Goal: Task Accomplishment & Management: Manage account settings

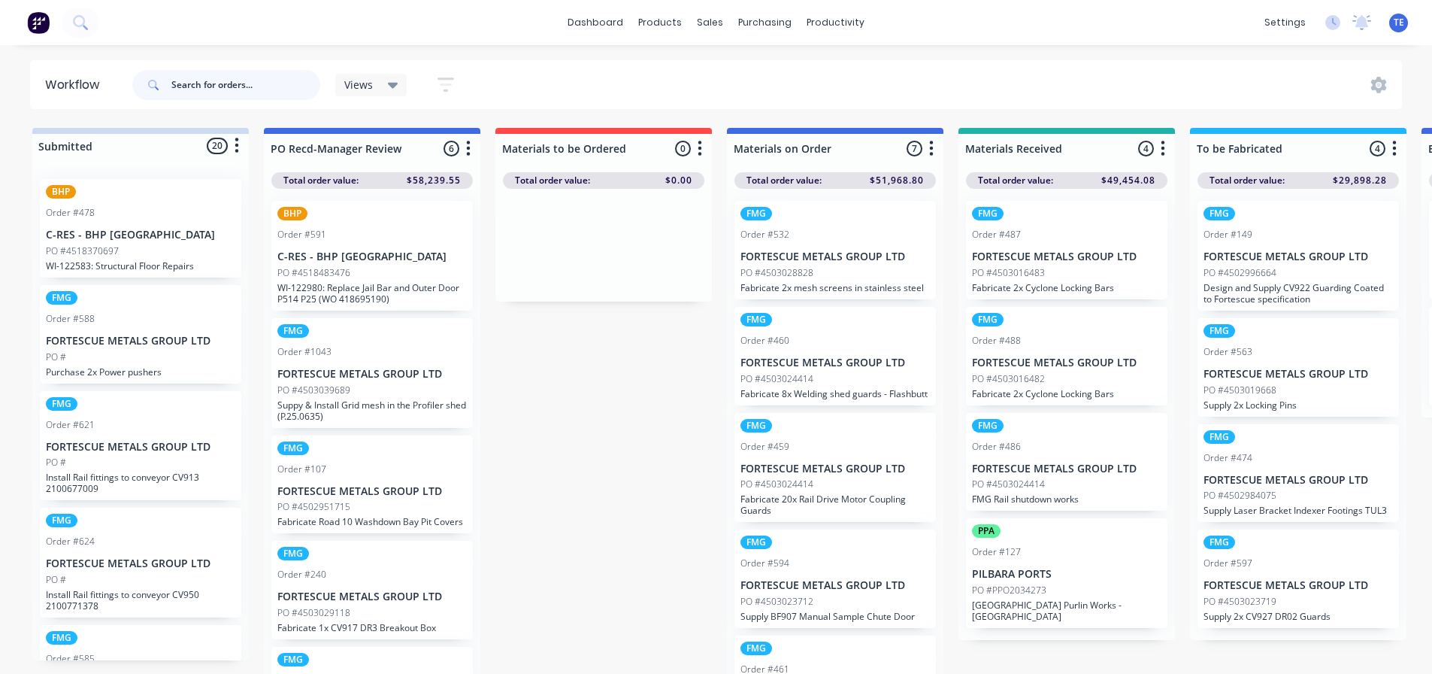
click at [213, 77] on input "text" at bounding box center [245, 85] width 149 height 30
type input "1038"
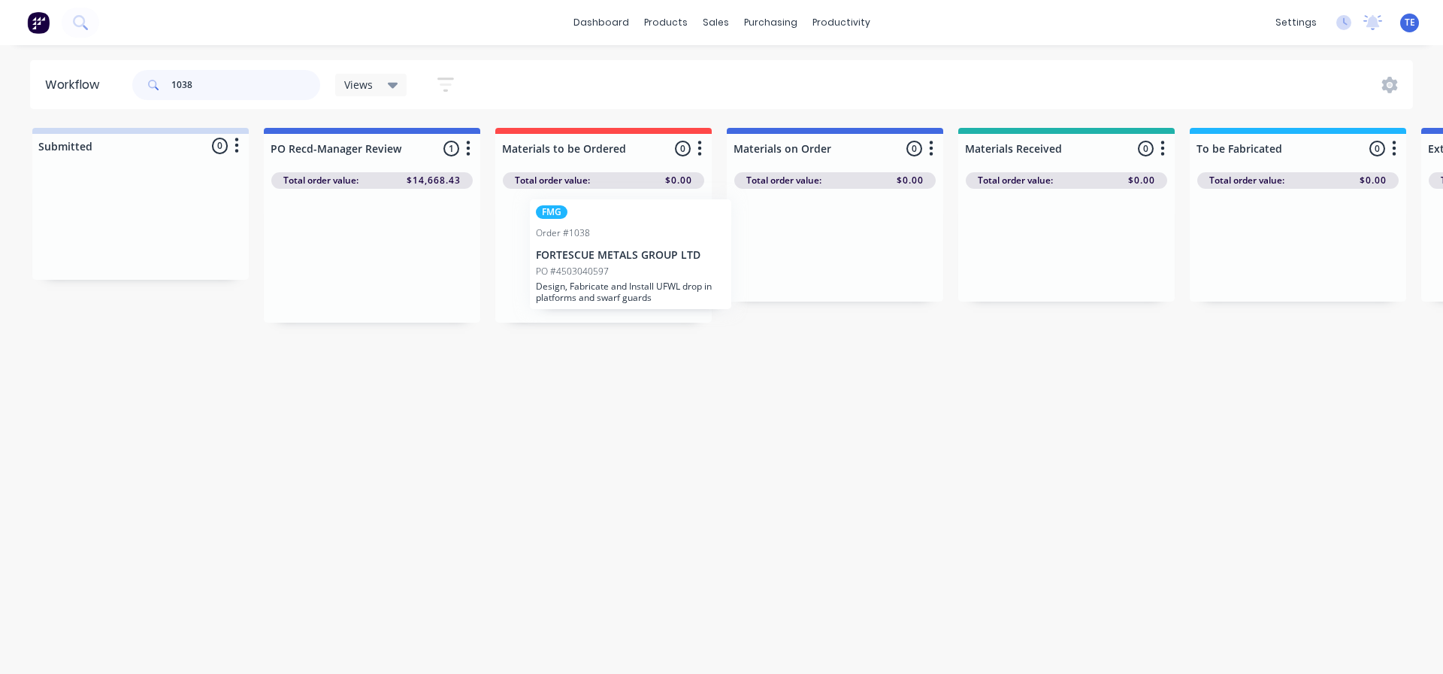
drag, startPoint x: 349, startPoint y: 244, endPoint x: 613, endPoint y: 238, distance: 264.7
drag, startPoint x: 184, startPoint y: 89, endPoint x: 171, endPoint y: 89, distance: 12.8
click at [171, 89] on input "1038" at bounding box center [245, 85] width 149 height 30
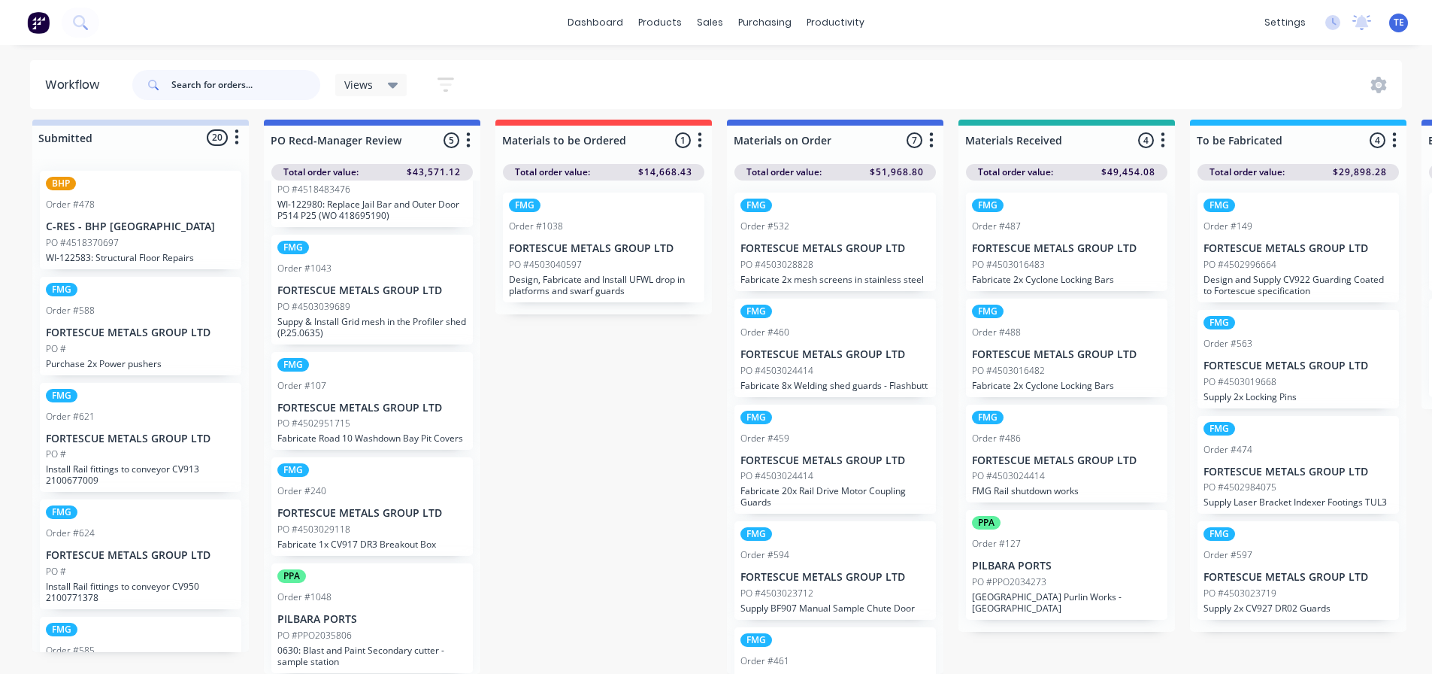
scroll to position [86, 0]
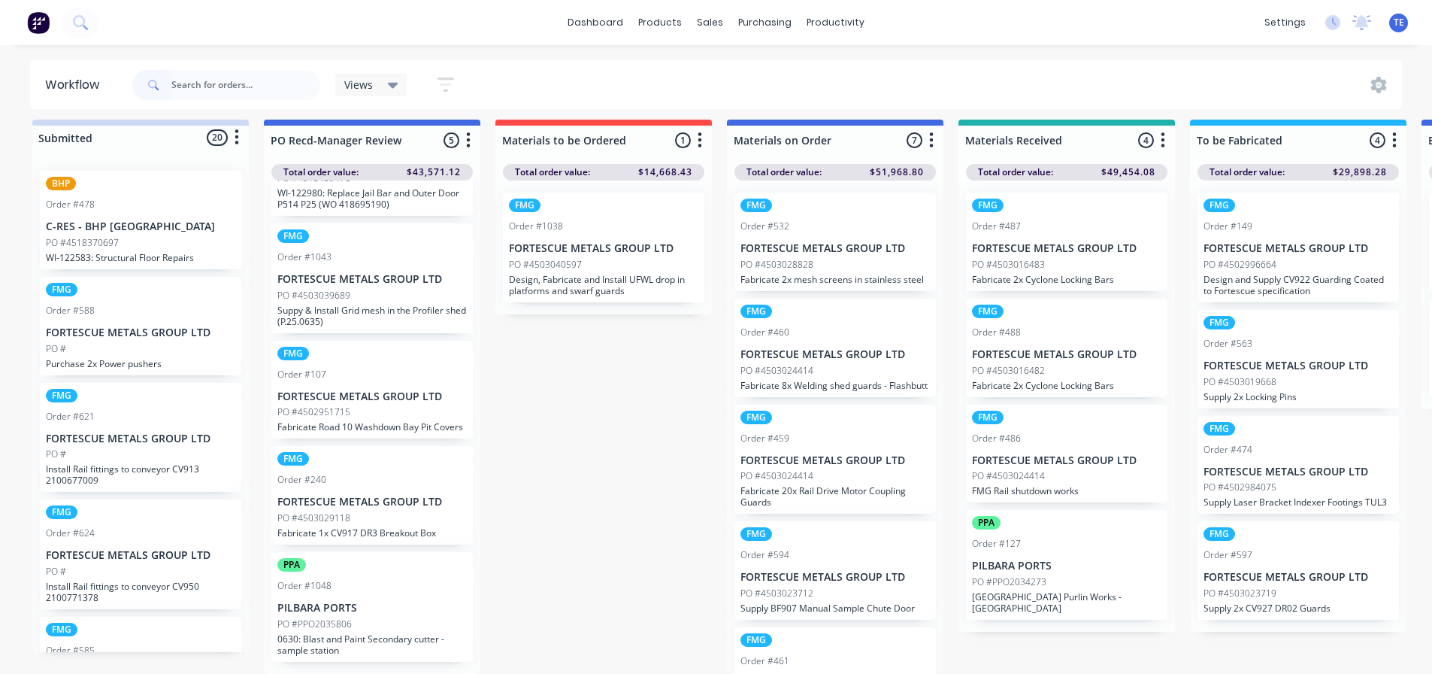
click at [377, 273] on p "FORTESCUE METALS GROUP LTD" at bounding box center [371, 279] width 189 height 13
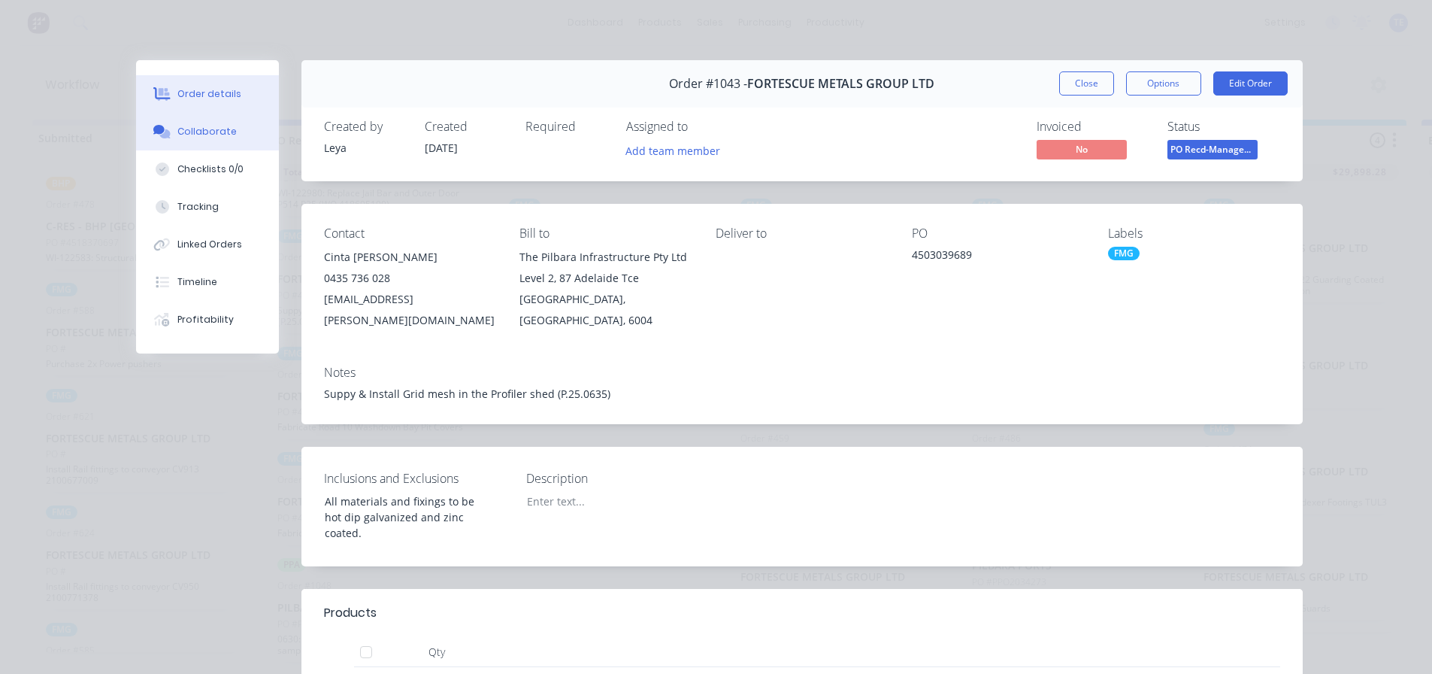
click at [210, 132] on div "Collaborate" at bounding box center [206, 132] width 59 height 14
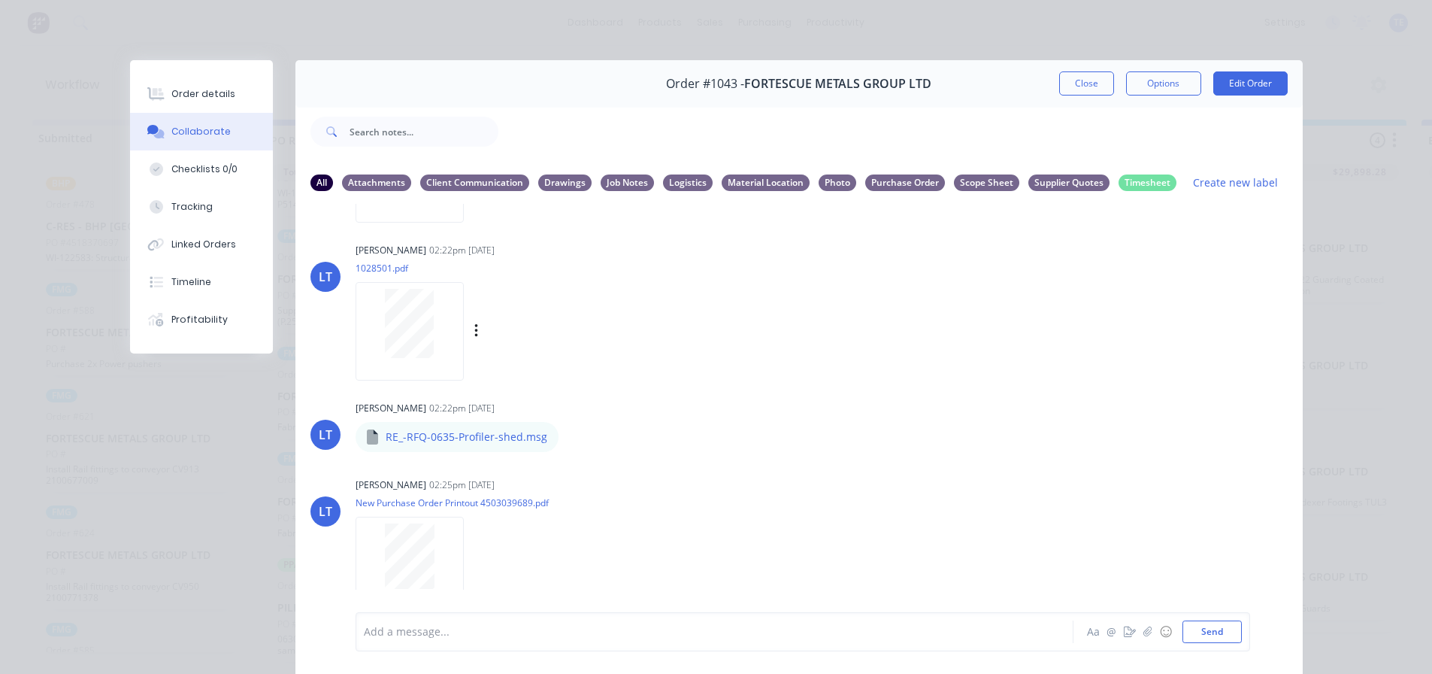
scroll to position [380, 0]
click at [439, 435] on p "RE_-RFQ-0635-Profiler-shed.msg" at bounding box center [467, 435] width 162 height 15
click at [368, 436] on icon at bounding box center [372, 435] width 11 height 15
click at [424, 434] on p "RE_-RFQ-0635-Profiler-shed.msg" at bounding box center [467, 435] width 162 height 15
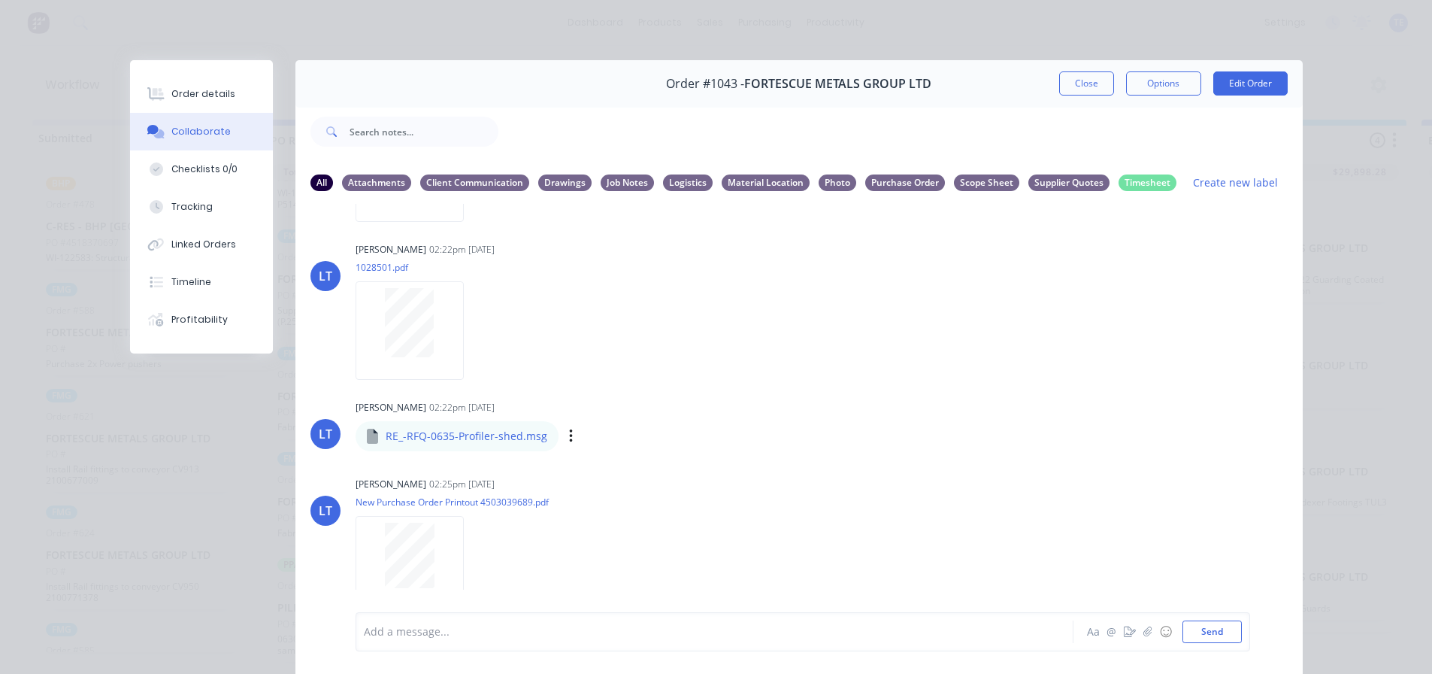
click at [546, 435] on div "RE_-RFQ-0635-Profiler-shed.msg" at bounding box center [457, 436] width 203 height 30
click at [534, 433] on p "RE_-RFQ-0635-Profiler-shed.msg" at bounding box center [467, 435] width 162 height 15
click at [569, 437] on icon "button" at bounding box center [570, 436] width 3 height 14
click at [599, 477] on button "Download" at bounding box center [669, 476] width 169 height 34
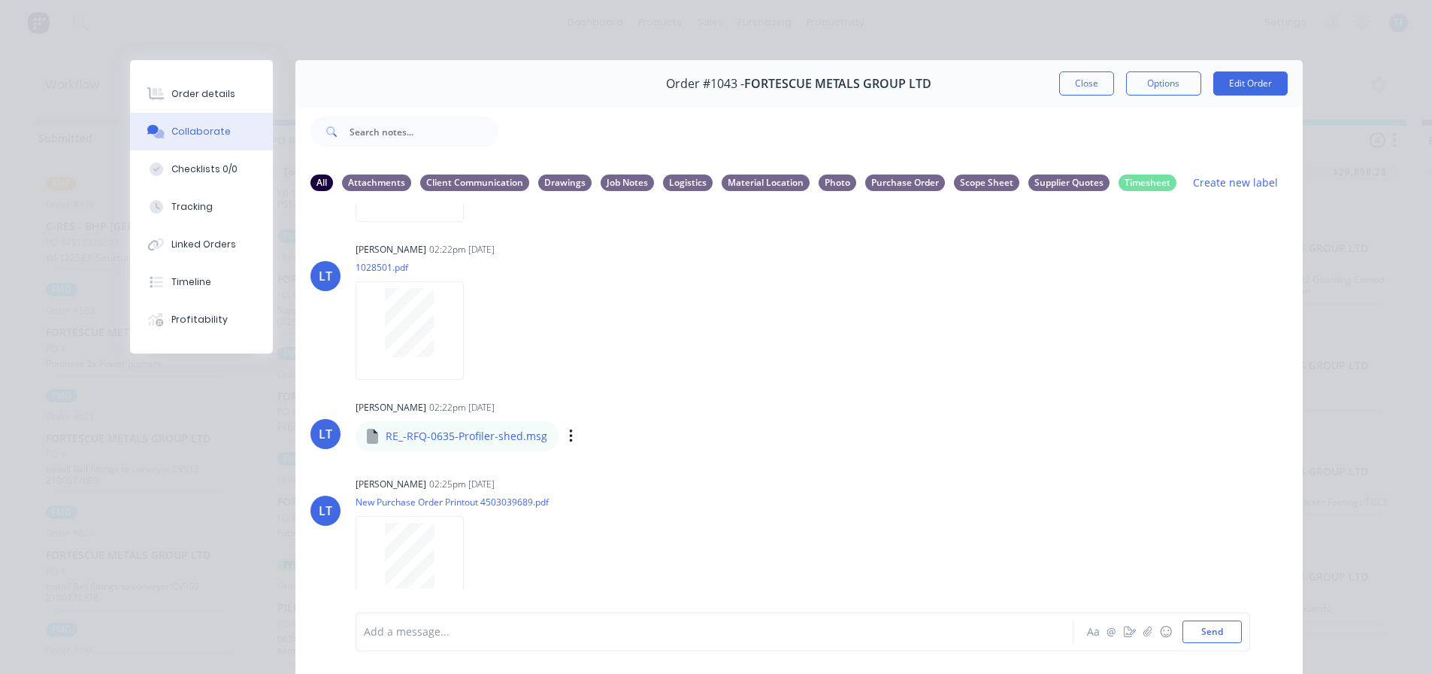
click at [372, 431] on div "RE_-RFQ-0635-Profiler-shed.msg" at bounding box center [541, 426] width 371 height 14
click at [451, 437] on p "RE_-RFQ-0635-Profiler-shed.msg" at bounding box center [467, 435] width 162 height 15
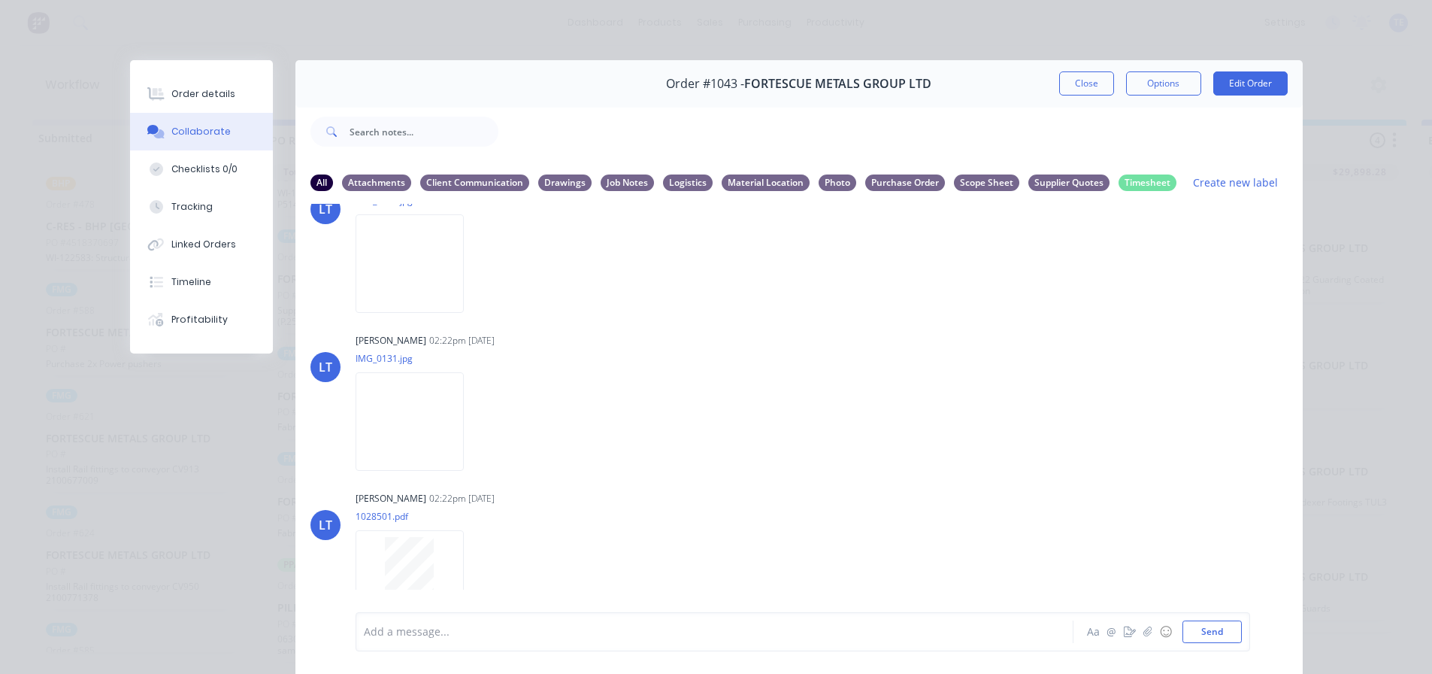
scroll to position [0, 0]
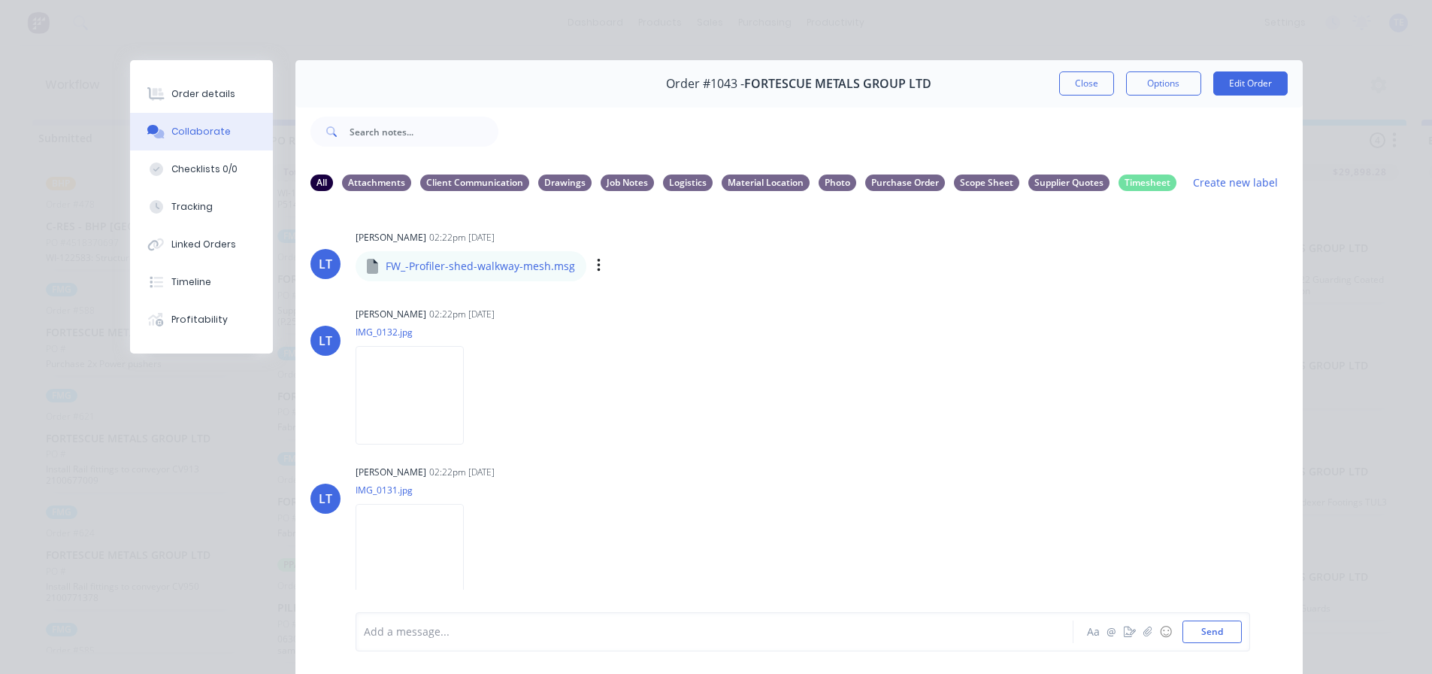
click at [492, 271] on p "FW_-Profiler-shed-walkway-mesh.msg" at bounding box center [480, 266] width 189 height 15
click at [367, 270] on icon at bounding box center [372, 266] width 11 height 15
click at [367, 269] on icon at bounding box center [372, 266] width 11 height 15
click at [389, 256] on div "FW_-Profiler-shed-walkway-mesh.msg" at bounding box center [555, 256] width 398 height 14
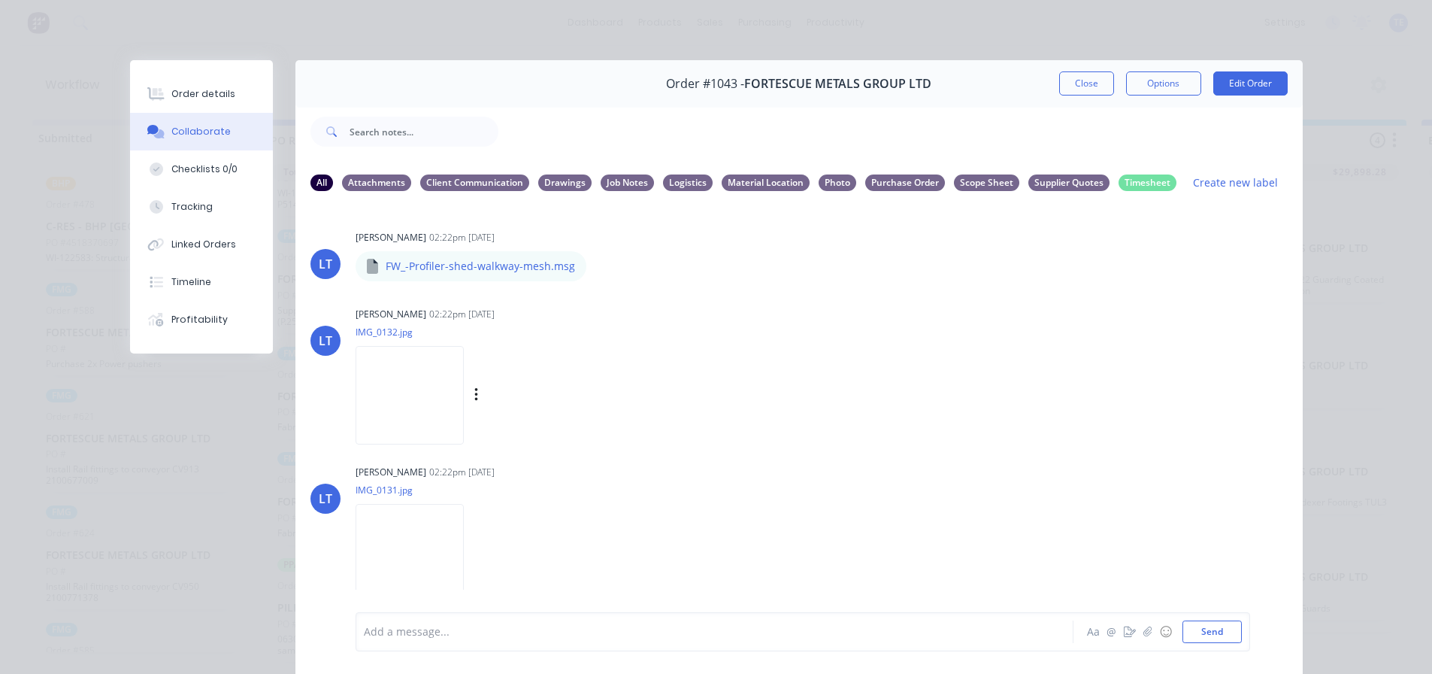
click at [425, 389] on img at bounding box center [410, 395] width 108 height 98
drag, startPoint x: 1082, startPoint y: 89, endPoint x: 1065, endPoint y: 108, distance: 25.0
click at [1082, 89] on button "Close" at bounding box center [1086, 83] width 55 height 24
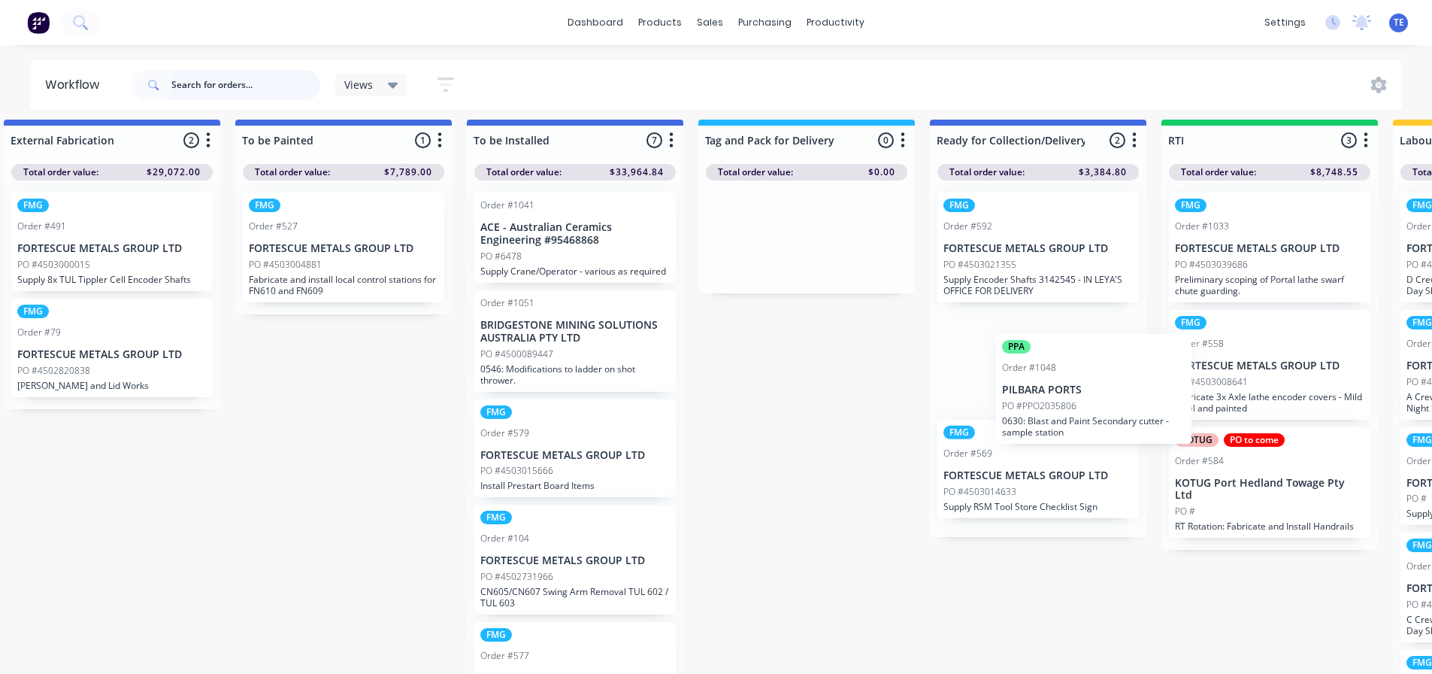
scroll to position [20, 1420]
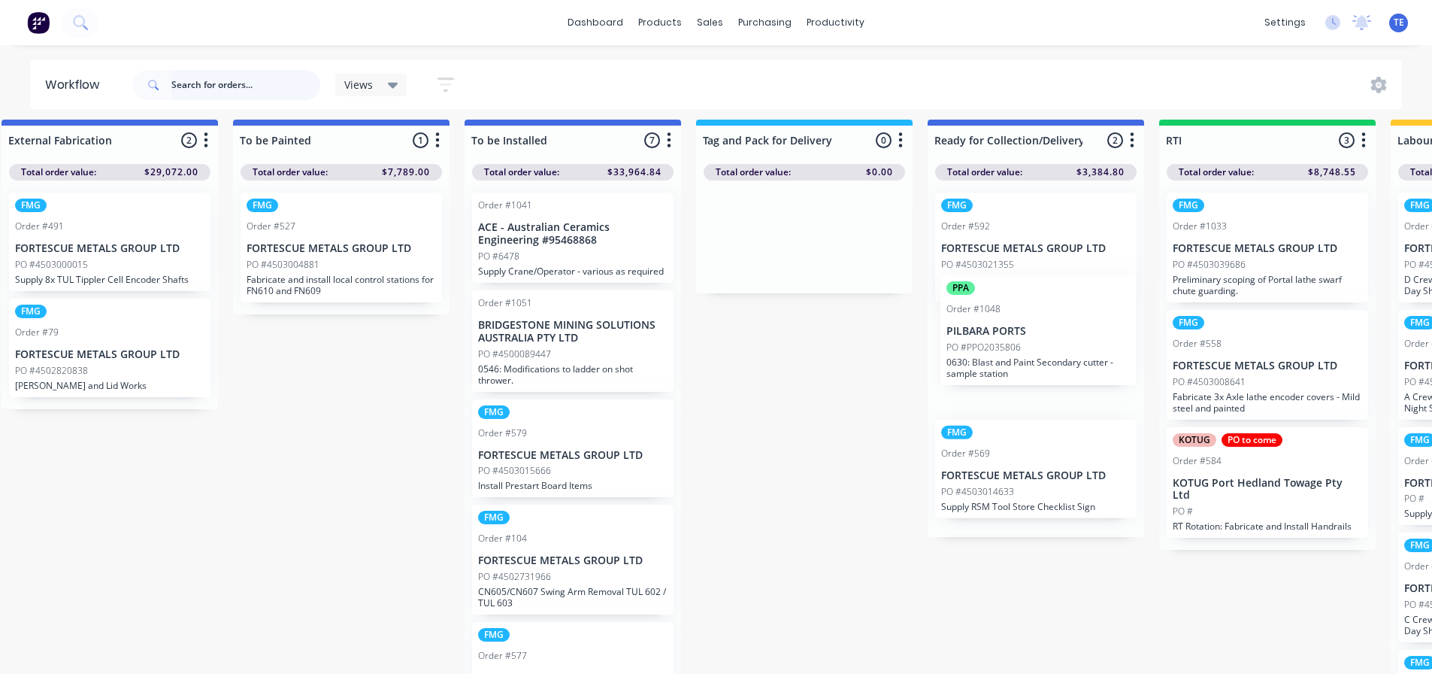
drag, startPoint x: 296, startPoint y: 612, endPoint x: 973, endPoint y: 335, distance: 730.9
click at [973, 335] on div "Submitted 20 Status colour #CDDAF4 hex #CDDAF4 Save Cancel Summaries Total orde…" at bounding box center [476, 397] width 3815 height 554
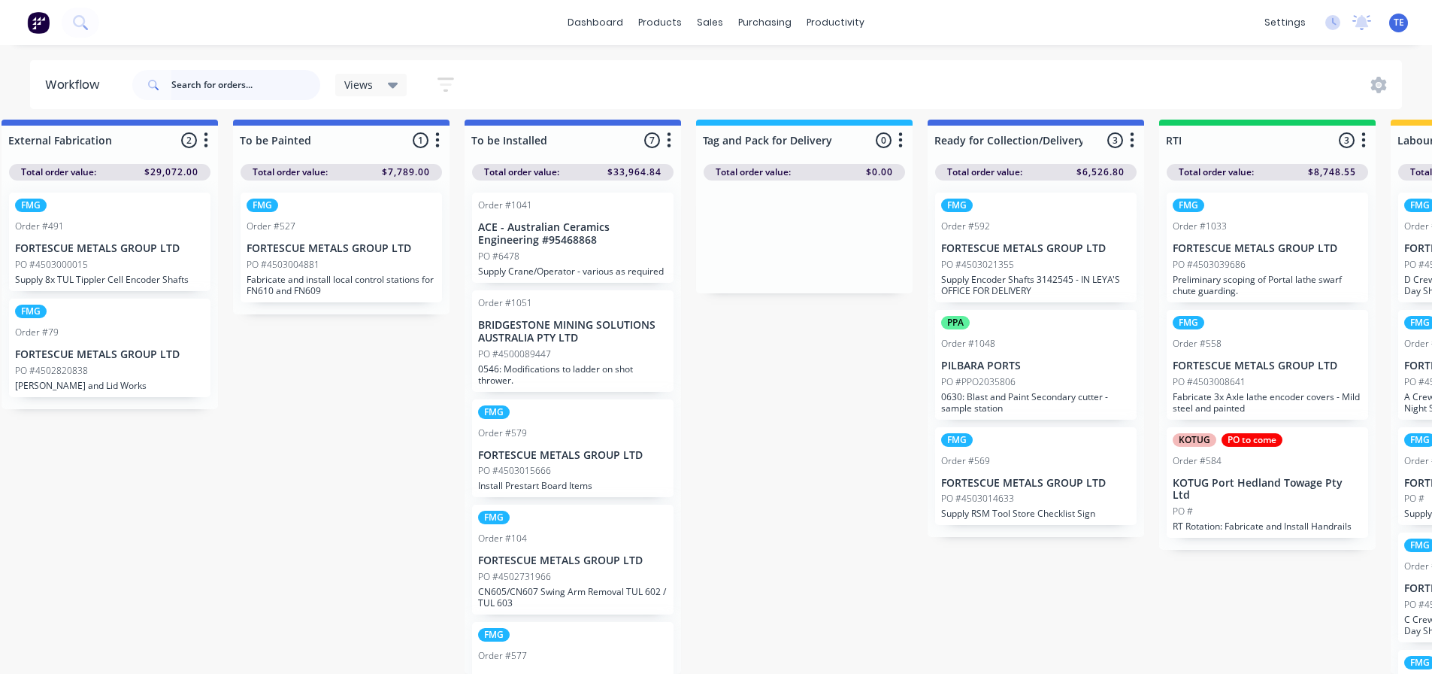
scroll to position [0, 0]
drag, startPoint x: 1027, startPoint y: 334, endPoint x: 1029, endPoint y: 459, distance: 124.8
click at [1029, 459] on div "FMG Order #592 FORTESCUE METALS GROUP LTD PO #4503021355 Supply Encoder Shafts …" at bounding box center [1036, 362] width 217 height 364
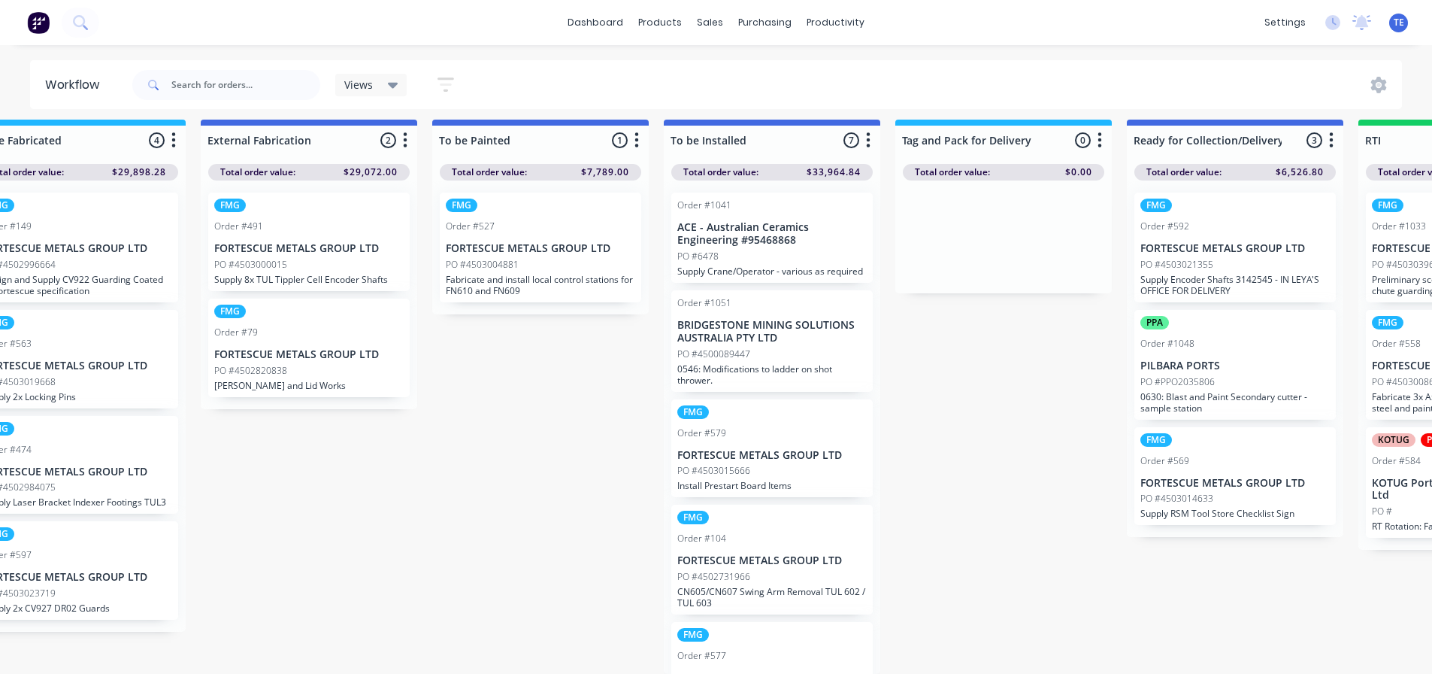
scroll to position [20, 1211]
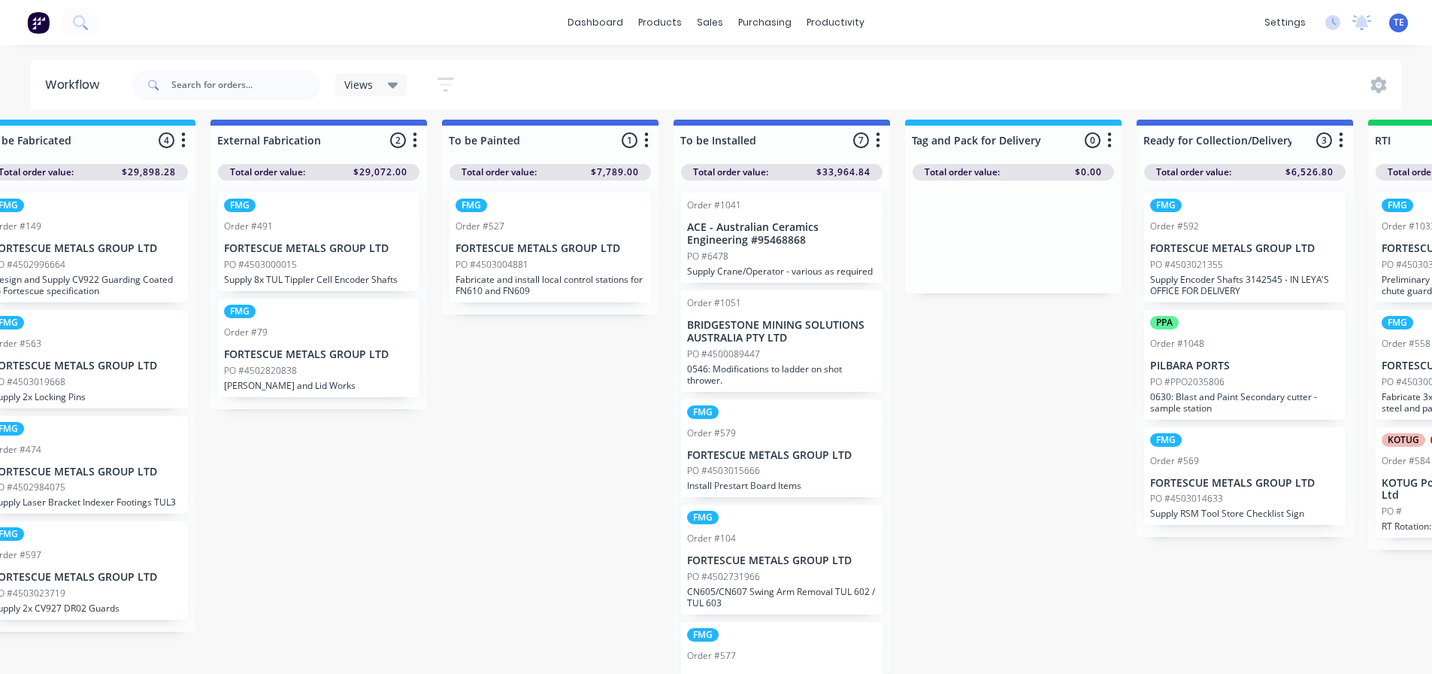
drag, startPoint x: 843, startPoint y: 358, endPoint x: 813, endPoint y: 371, distance: 32.7
drag, startPoint x: 804, startPoint y: 345, endPoint x: 810, endPoint y: 339, distance: 8.0
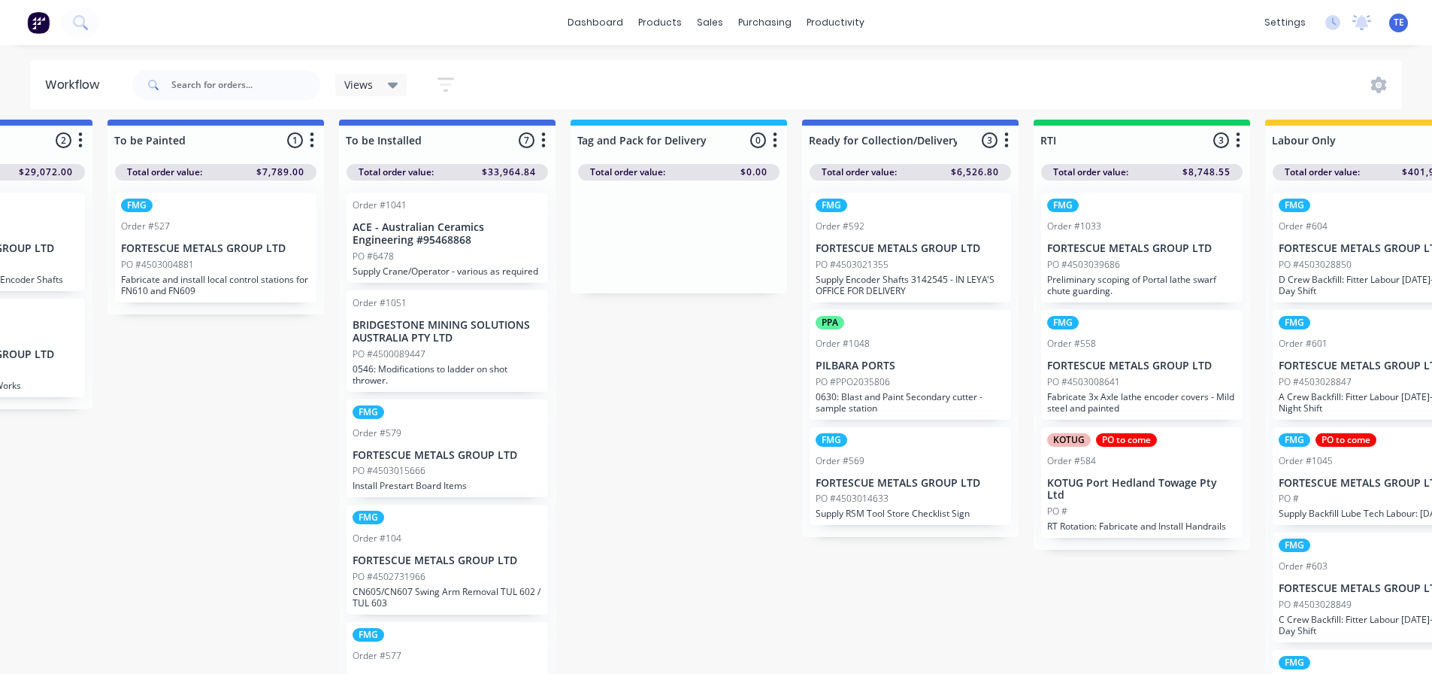
scroll to position [20, 1579]
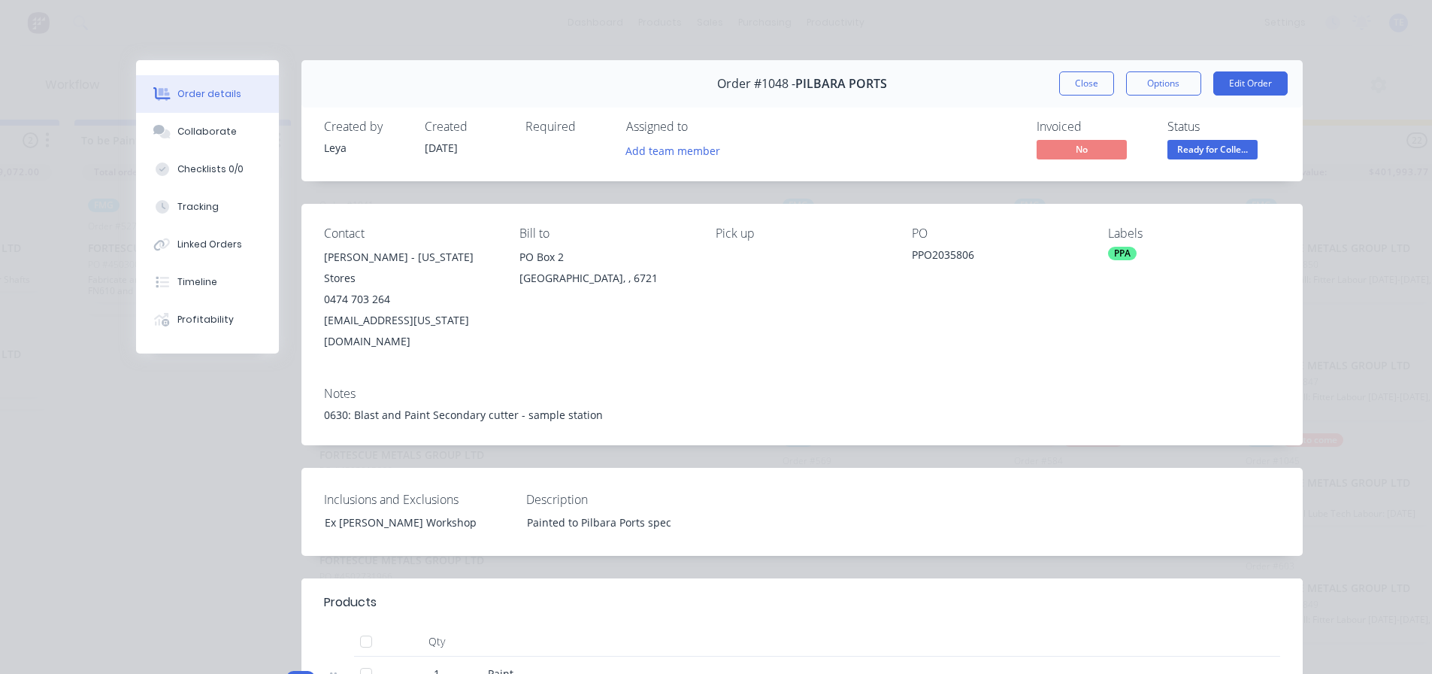
click at [1049, 88] on div "Order #1048 - PILBARA PORTS Close Options Edit Order" at bounding box center [801, 83] width 1001 height 47
click at [1059, 80] on button "Close" at bounding box center [1086, 83] width 55 height 24
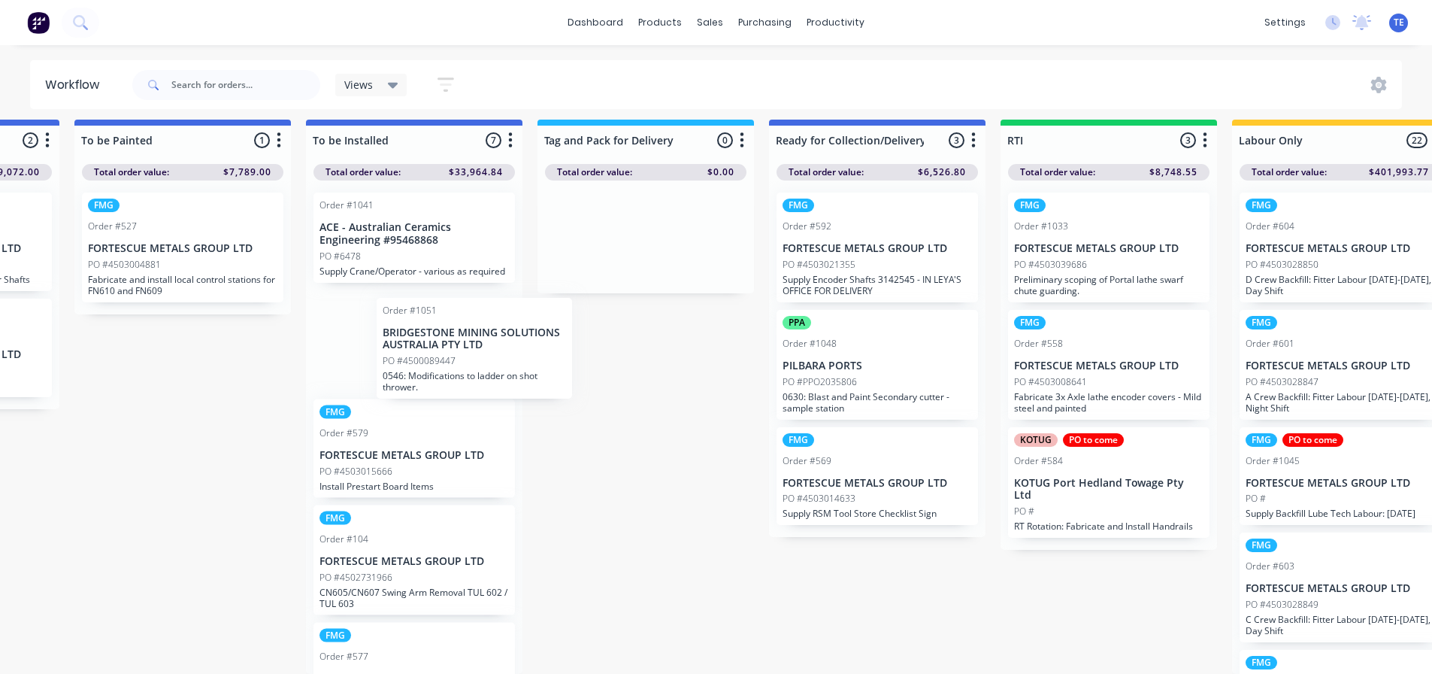
scroll to position [20, 1578]
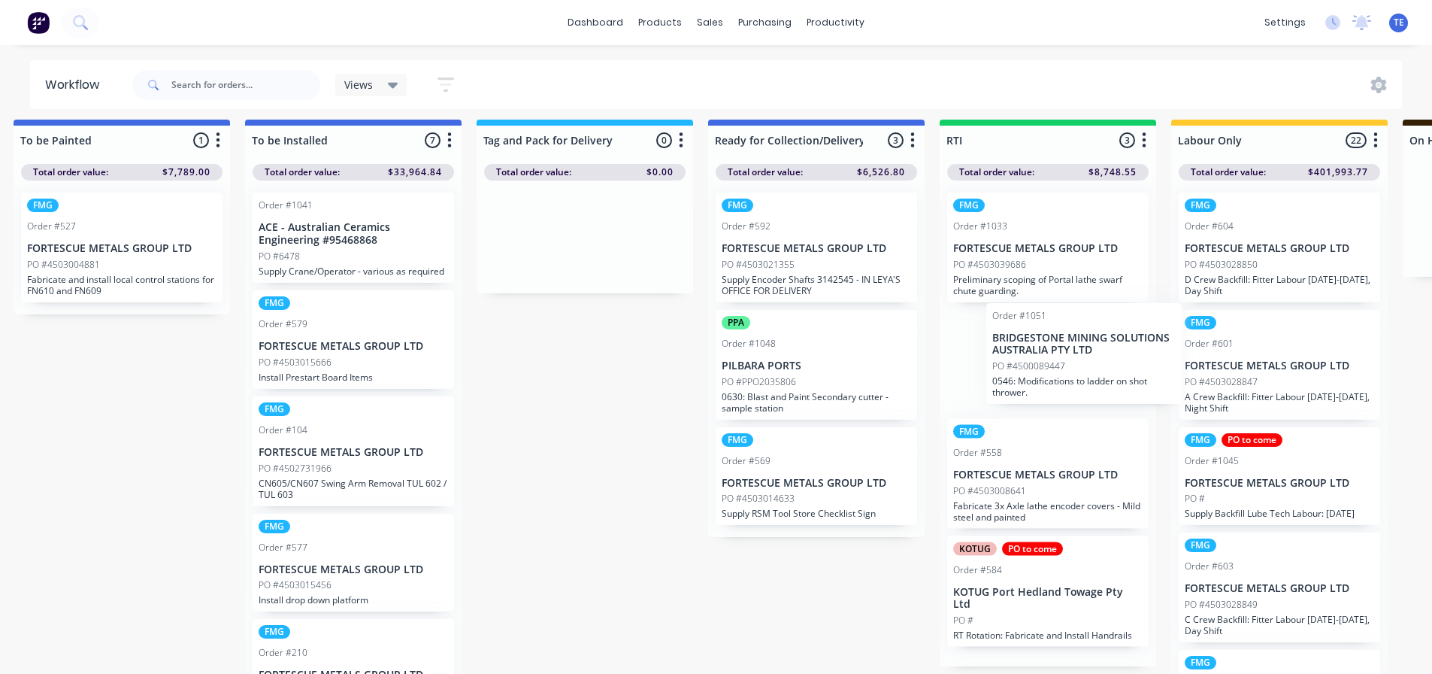
drag, startPoint x: 346, startPoint y: 344, endPoint x: 1027, endPoint y: 356, distance: 681.2
click at [1027, 356] on div "Submitted 20 Status colour #CDDAF4 hex #CDDAF4 Save Cancel Summaries Total orde…" at bounding box center [256, 397] width 3815 height 554
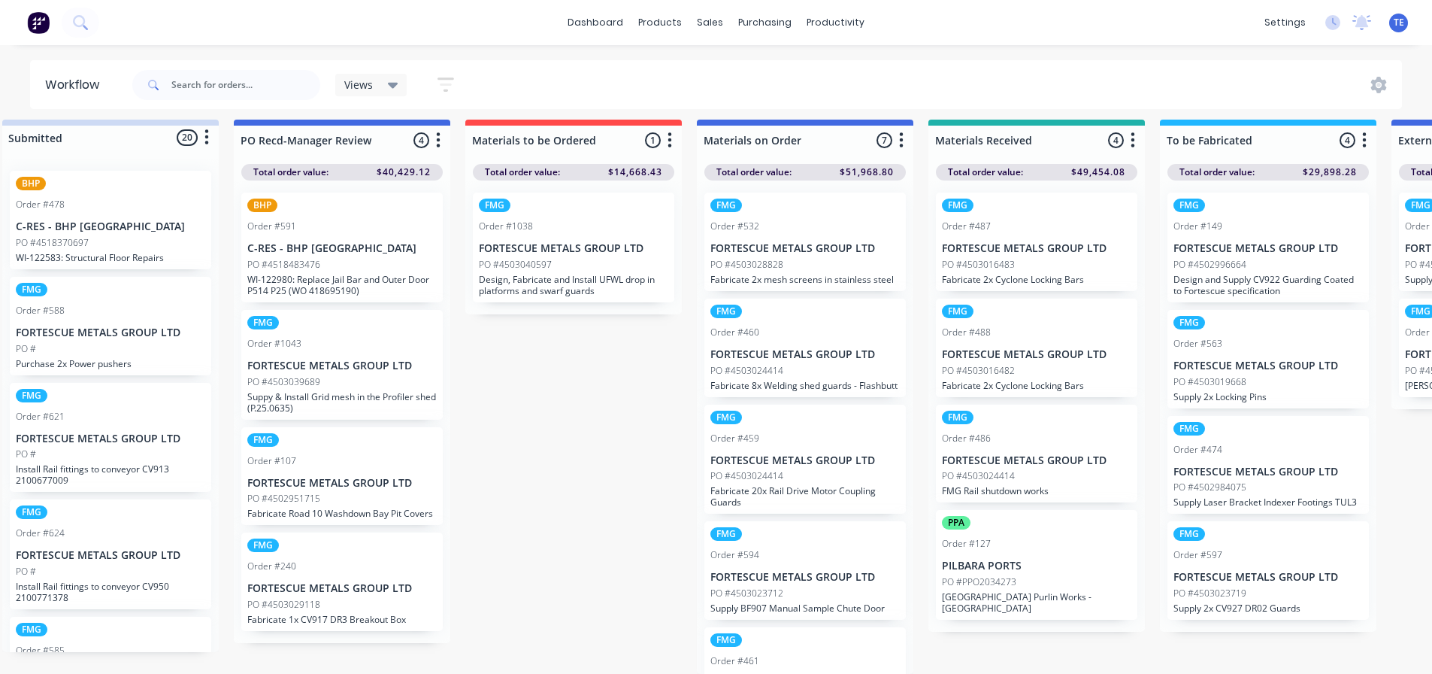
scroll to position [20, 0]
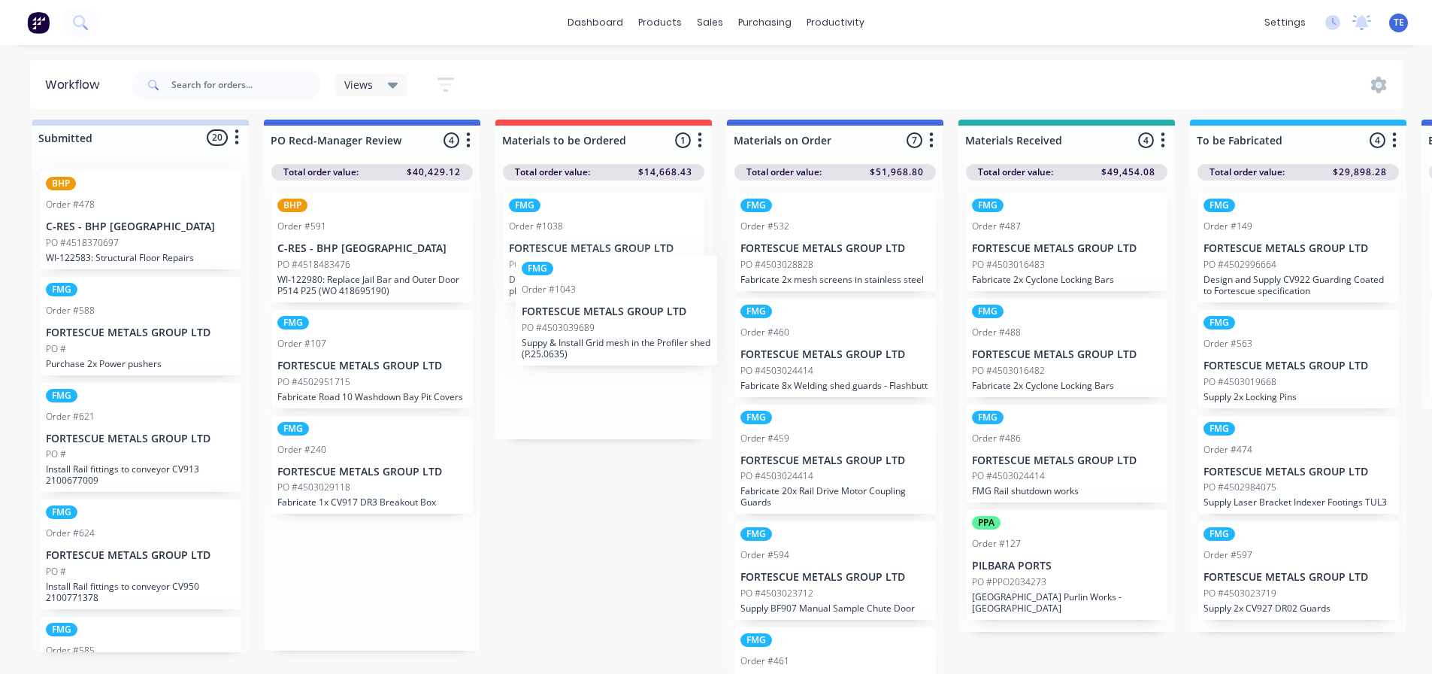
drag, startPoint x: 338, startPoint y: 376, endPoint x: 595, endPoint y: 333, distance: 259.9
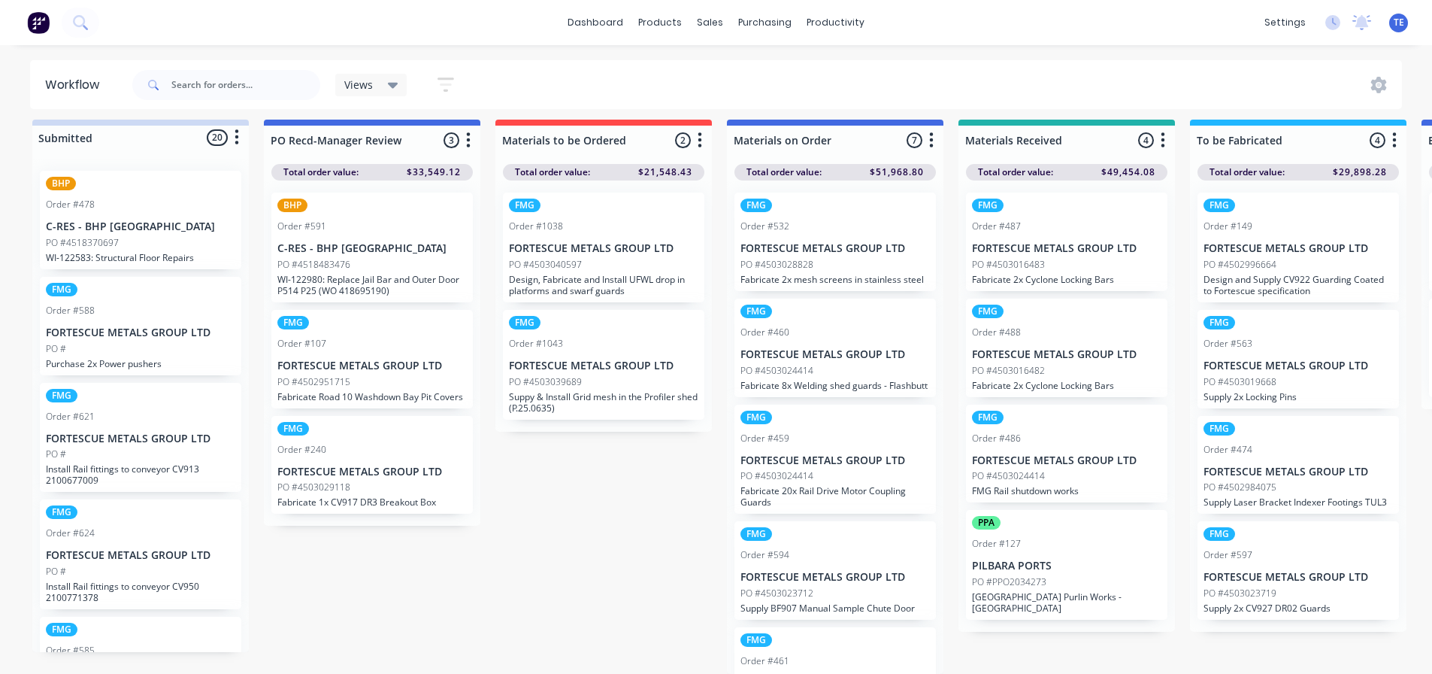
click at [337, 359] on p "FORTESCUE METALS GROUP LTD" at bounding box center [371, 365] width 189 height 13
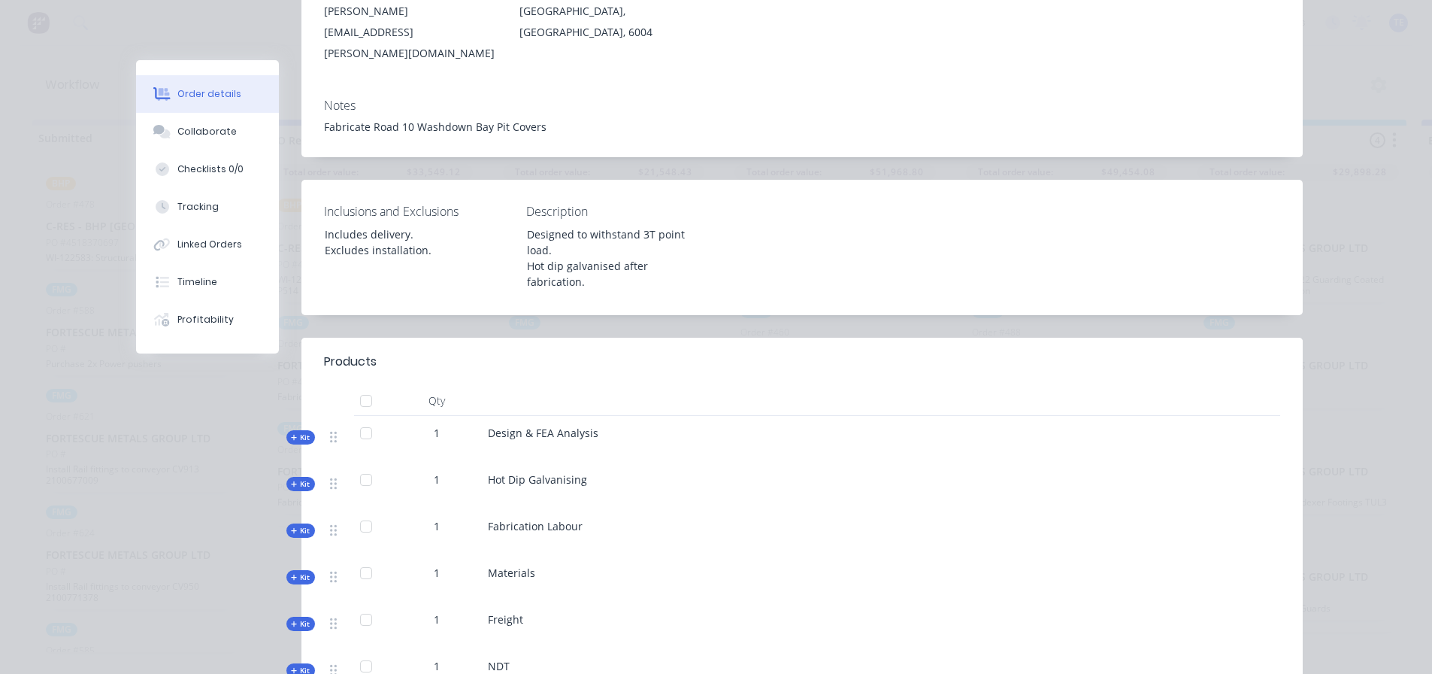
scroll to position [376, 0]
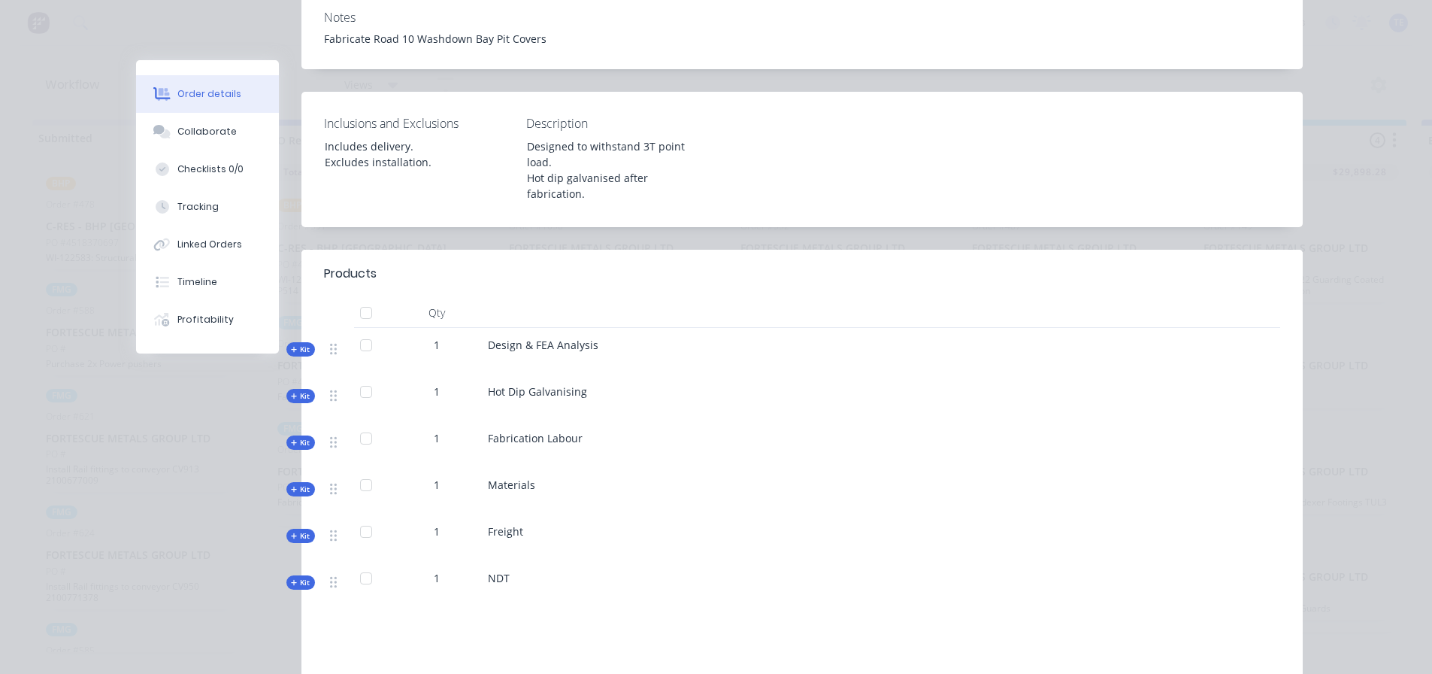
click at [295, 344] on span "Kit" at bounding box center [301, 349] width 20 height 11
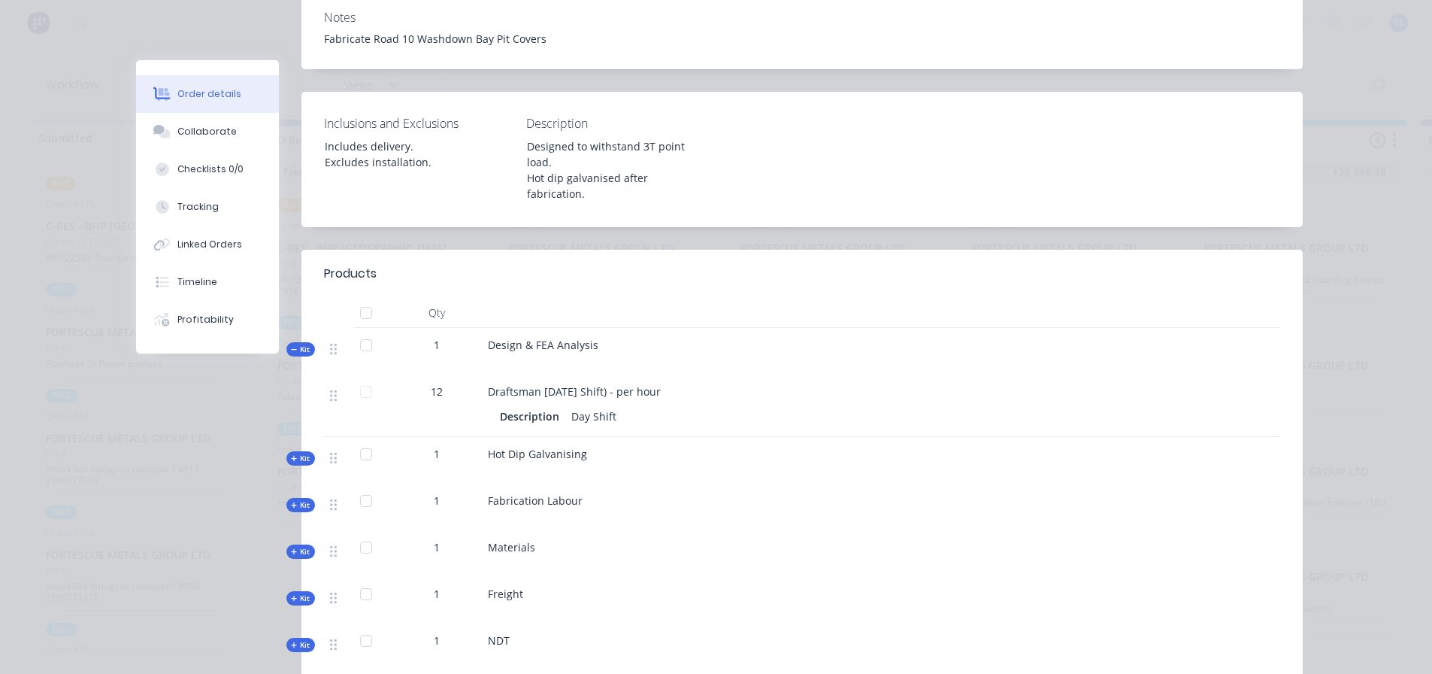
click at [295, 344] on span "Kit" at bounding box center [301, 349] width 20 height 11
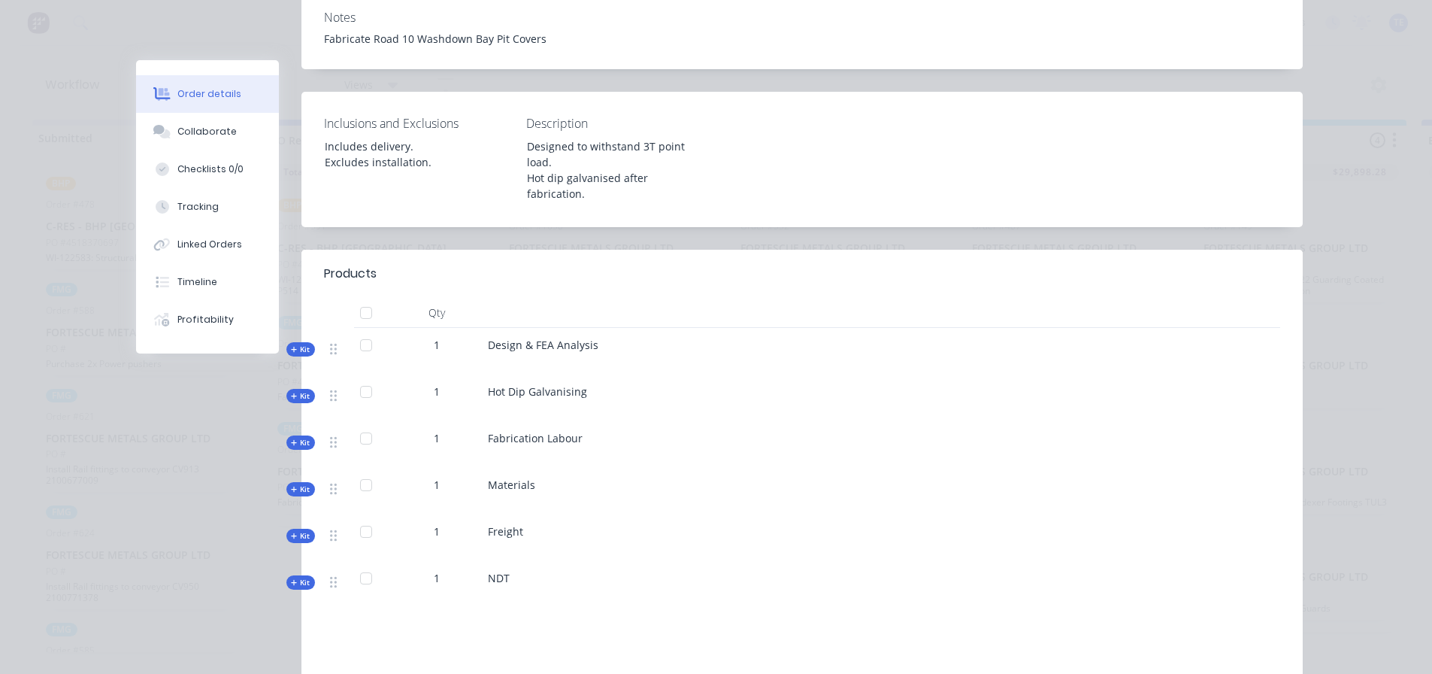
click at [294, 390] on span "Kit" at bounding box center [301, 395] width 20 height 11
click at [297, 483] on span "Kit" at bounding box center [301, 488] width 20 height 11
click at [294, 483] on span "Kit" at bounding box center [301, 488] width 20 height 11
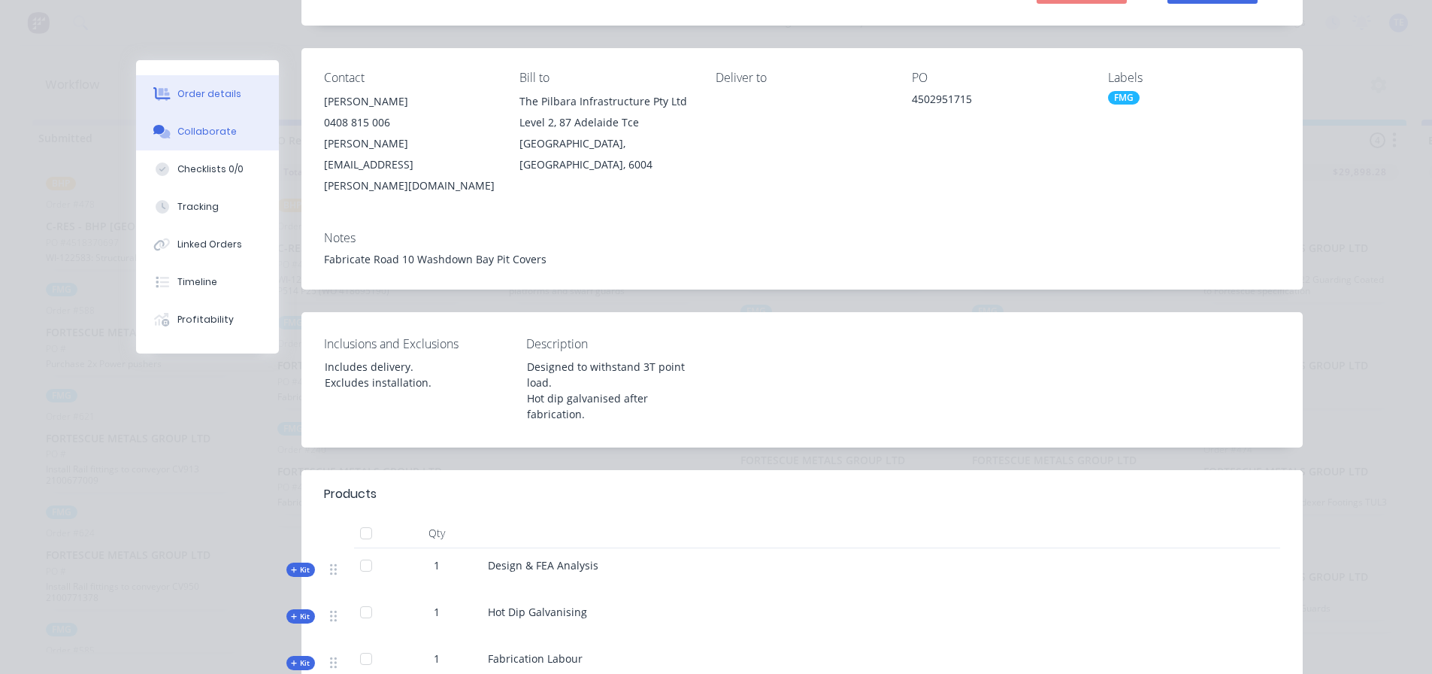
scroll to position [150, 0]
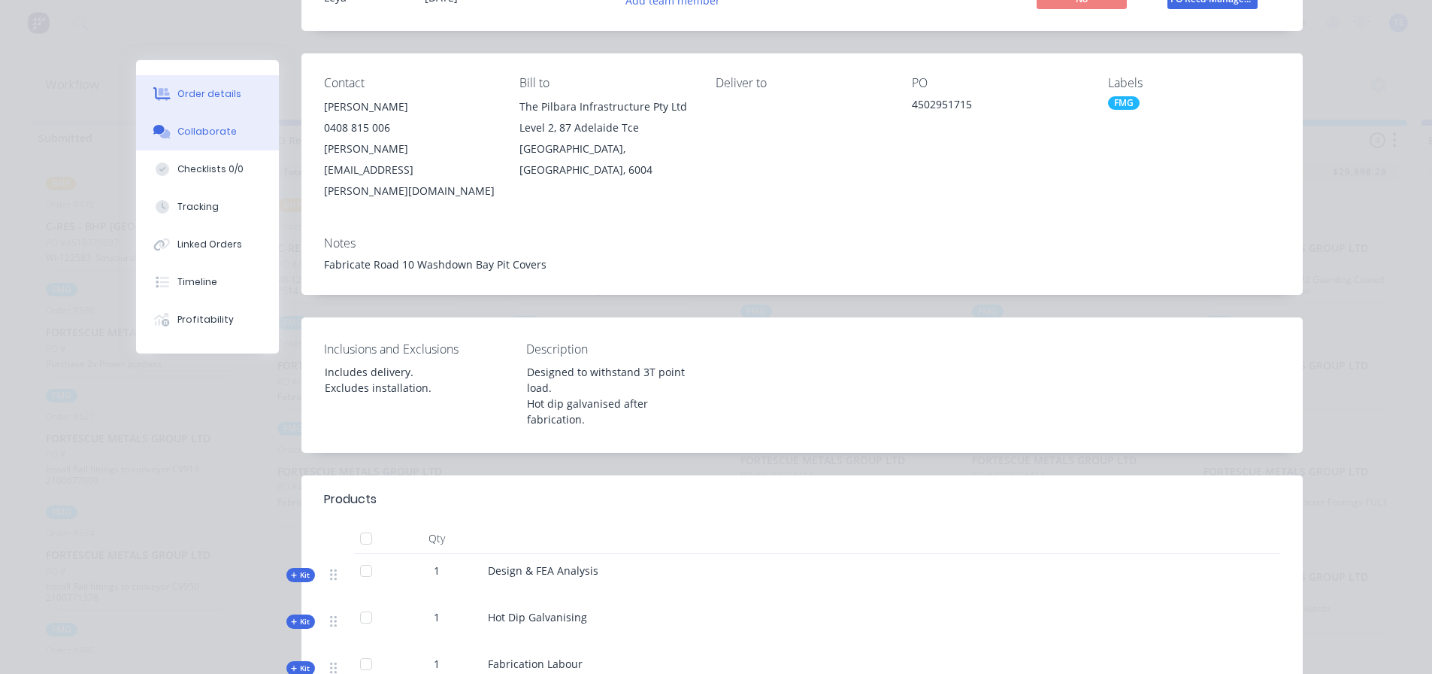
click at [177, 133] on div "Collaborate" at bounding box center [206, 132] width 59 height 14
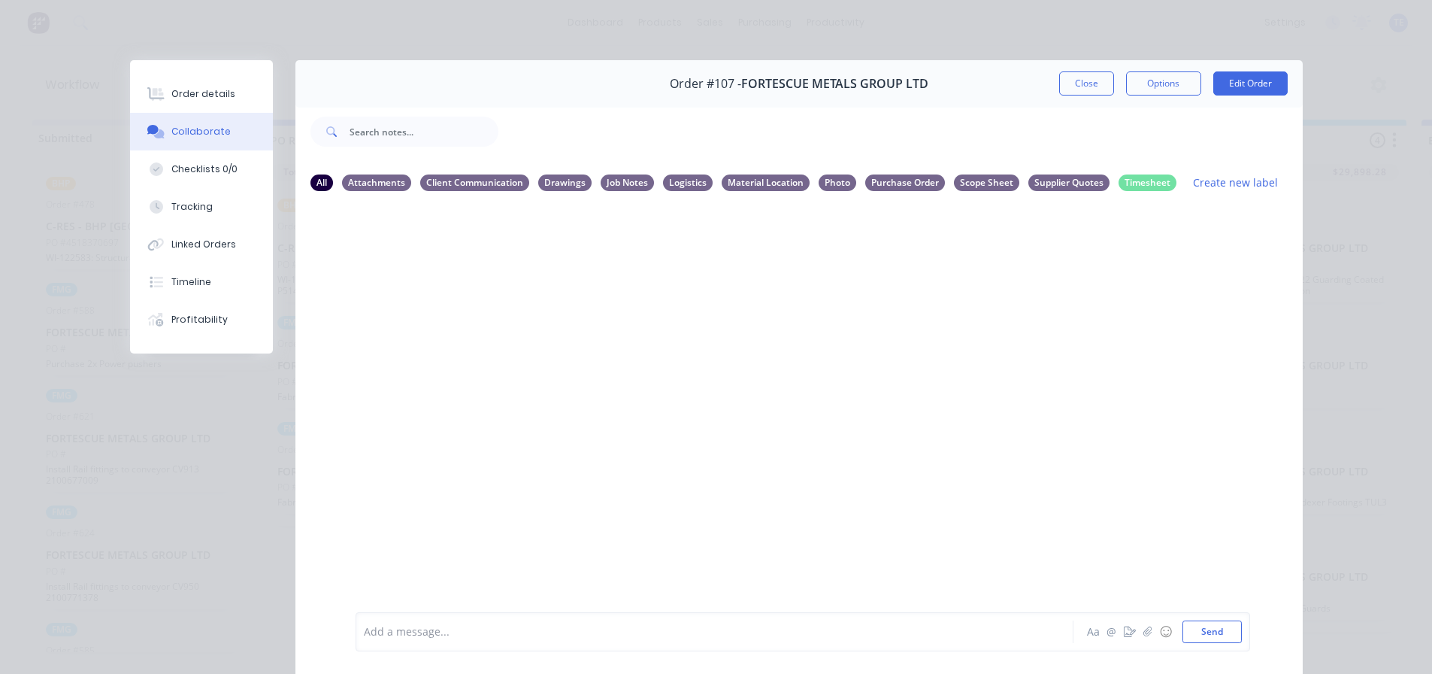
scroll to position [20, 0]
click at [1065, 81] on button "Close" at bounding box center [1086, 83] width 55 height 24
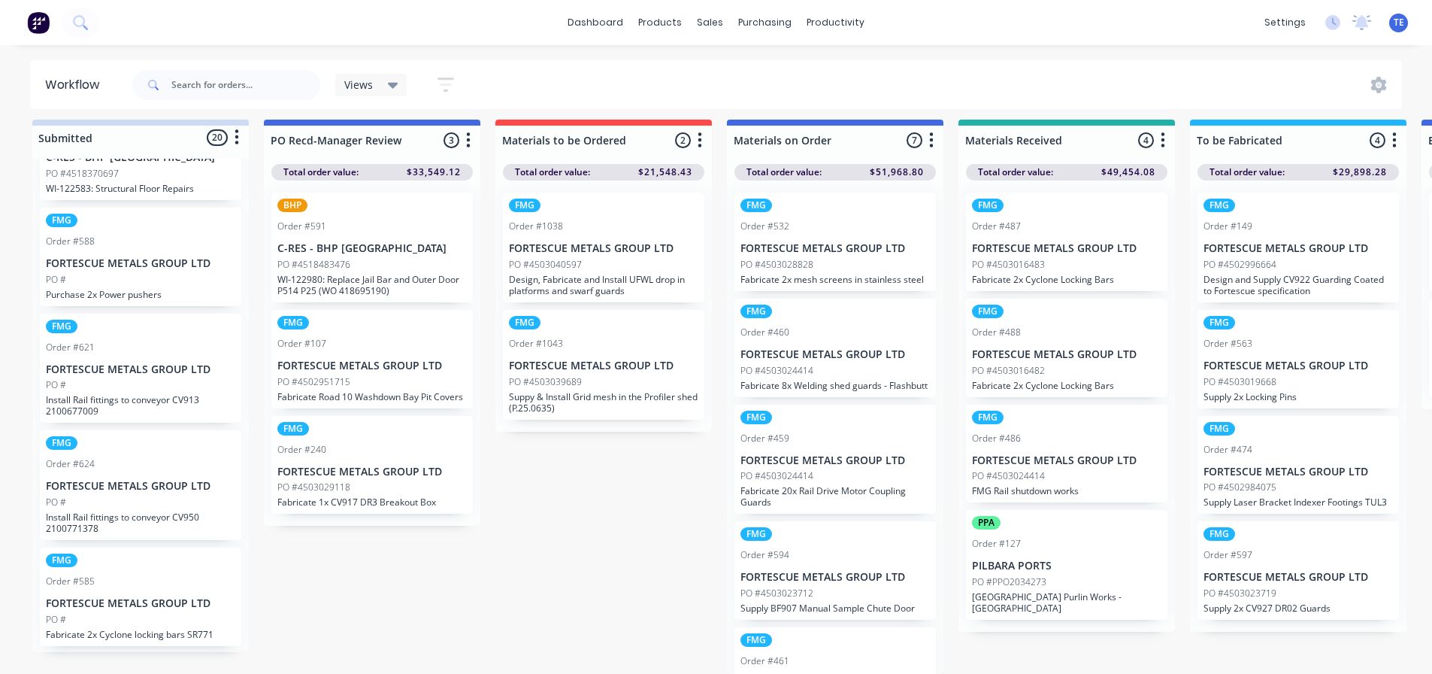
scroll to position [0, 0]
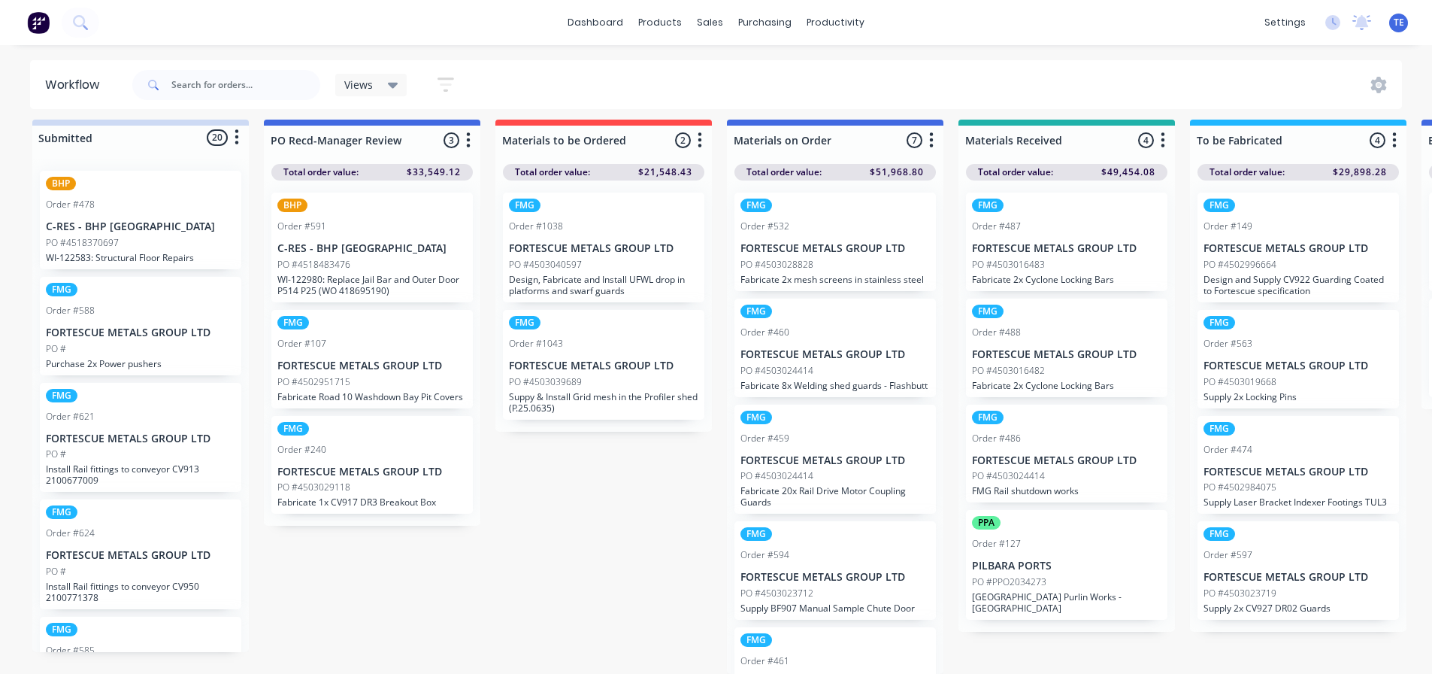
click at [236, 132] on icon "button" at bounding box center [237, 137] width 4 height 15
click at [147, 214] on button "Sort By" at bounding box center [170, 219] width 150 height 25
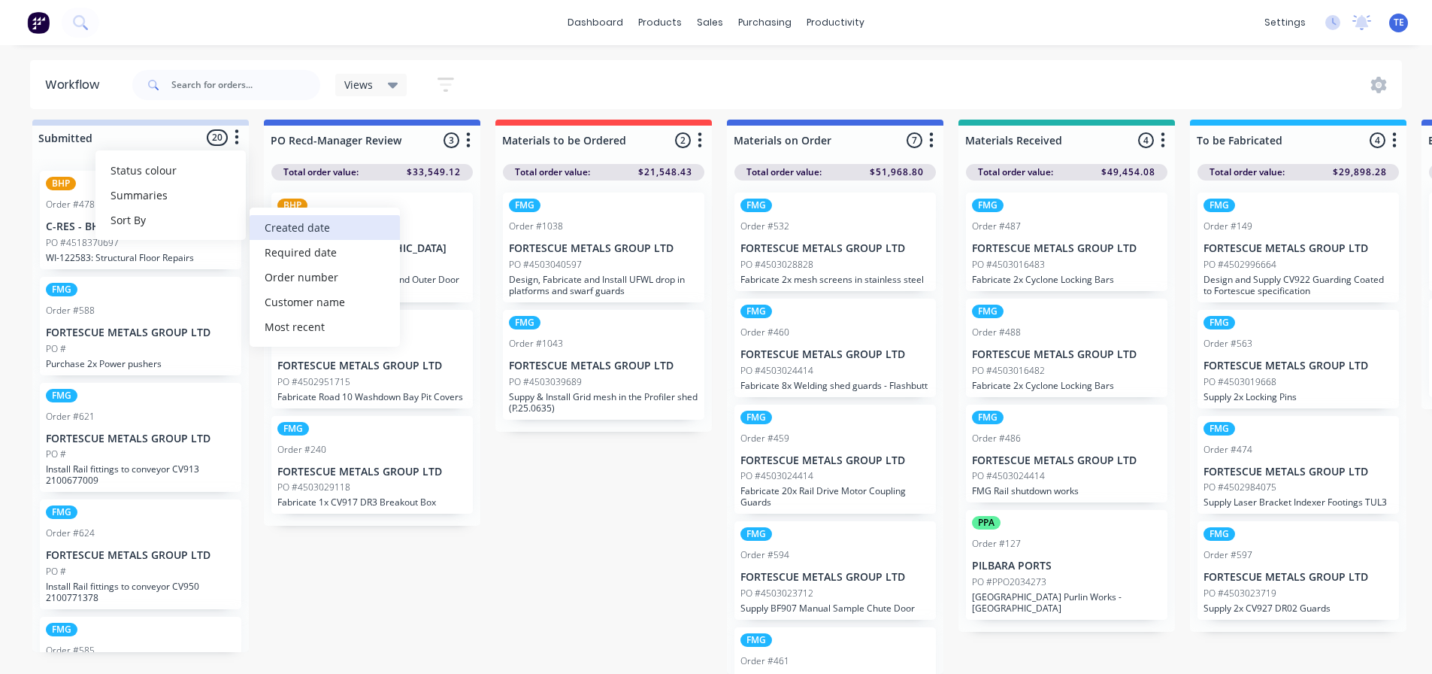
click at [301, 215] on date "Created date" at bounding box center [325, 227] width 150 height 25
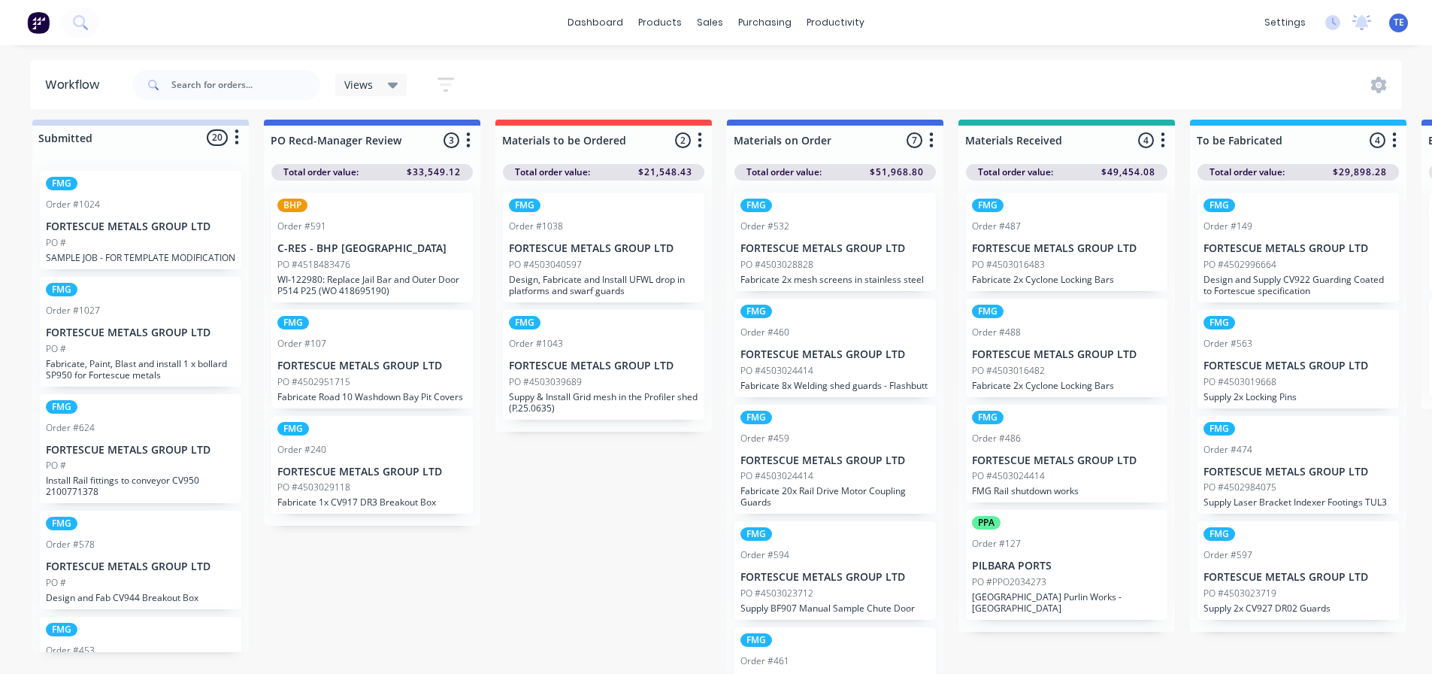
click at [238, 128] on icon "button" at bounding box center [237, 137] width 5 height 19
click at [148, 207] on button "Sort By" at bounding box center [170, 219] width 150 height 25
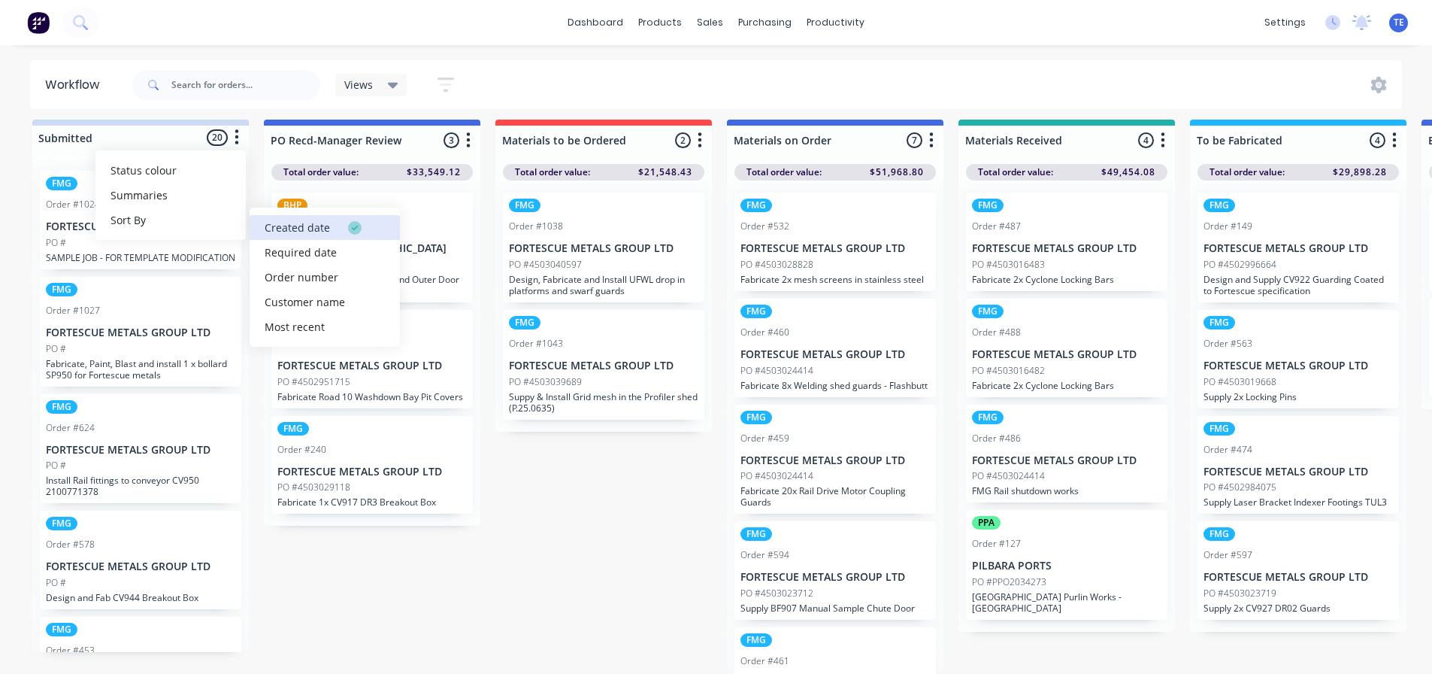
click at [281, 215] on date "Created date" at bounding box center [325, 227] width 150 height 25
click at [282, 326] on recent "Most recent" at bounding box center [325, 326] width 150 height 25
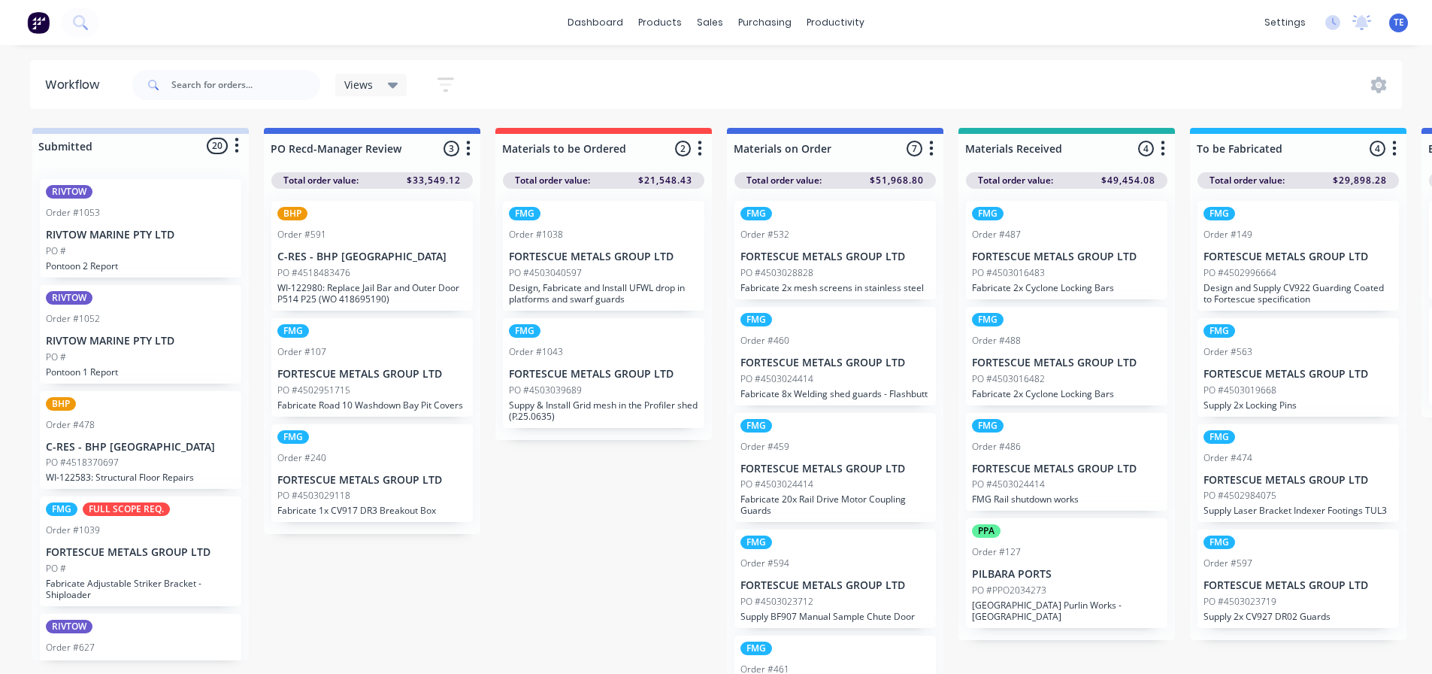
drag, startPoint x: 508, startPoint y: 393, endPoint x: 509, endPoint y: 385, distance: 8.3
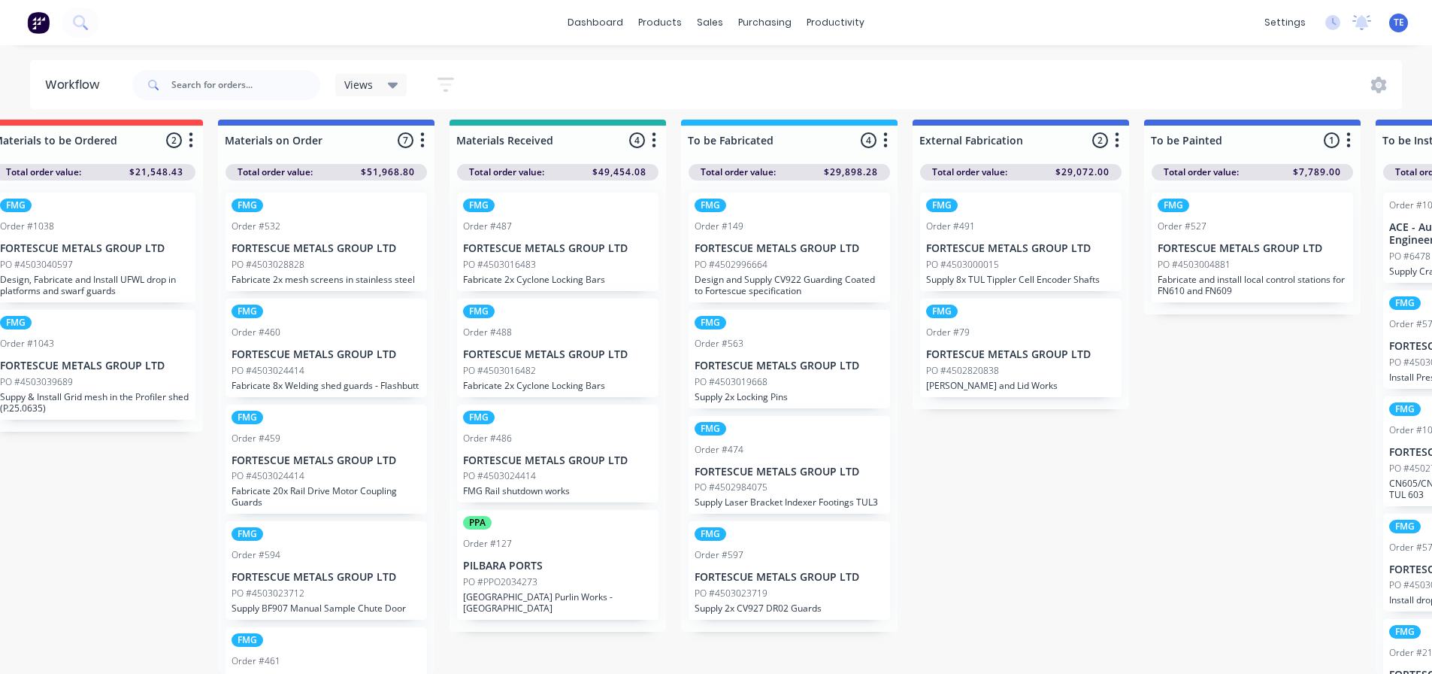
scroll to position [8, 509]
drag, startPoint x: 615, startPoint y: 450, endPoint x: 625, endPoint y: 433, distance: 19.2
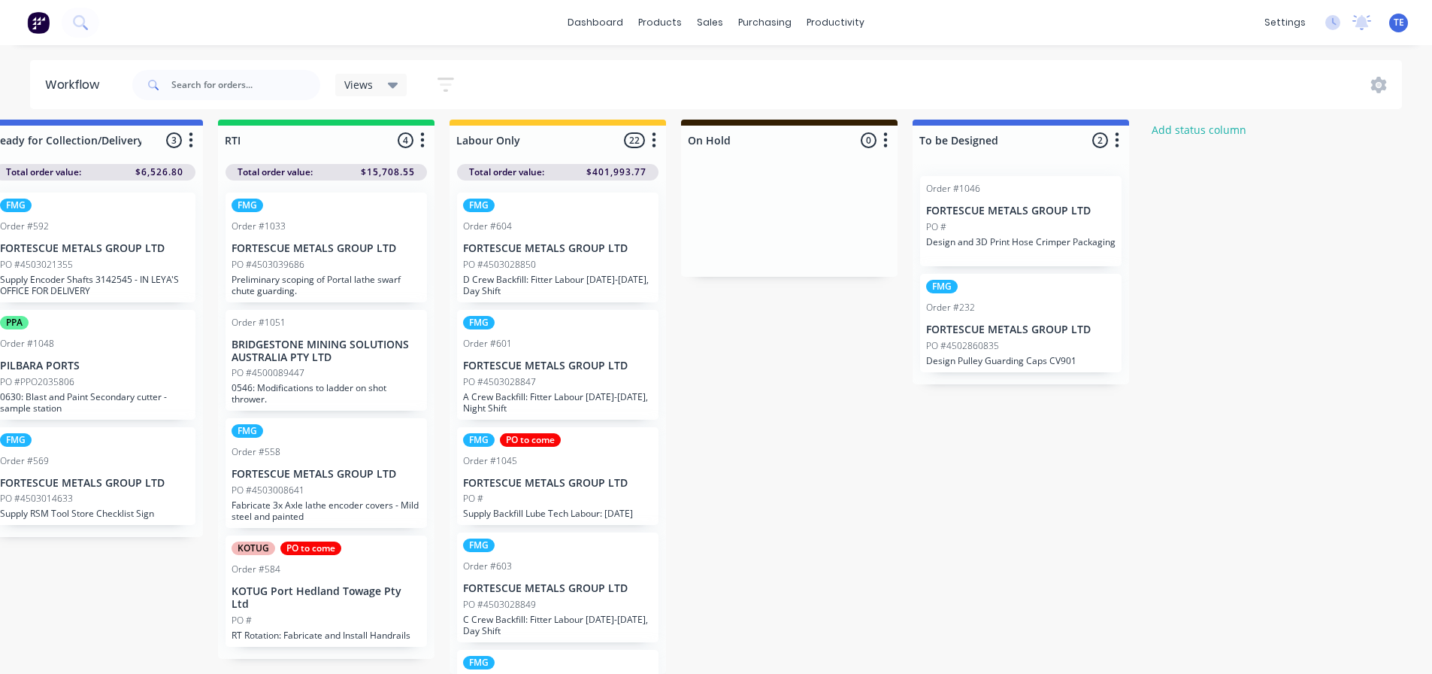
scroll to position [20, 2383]
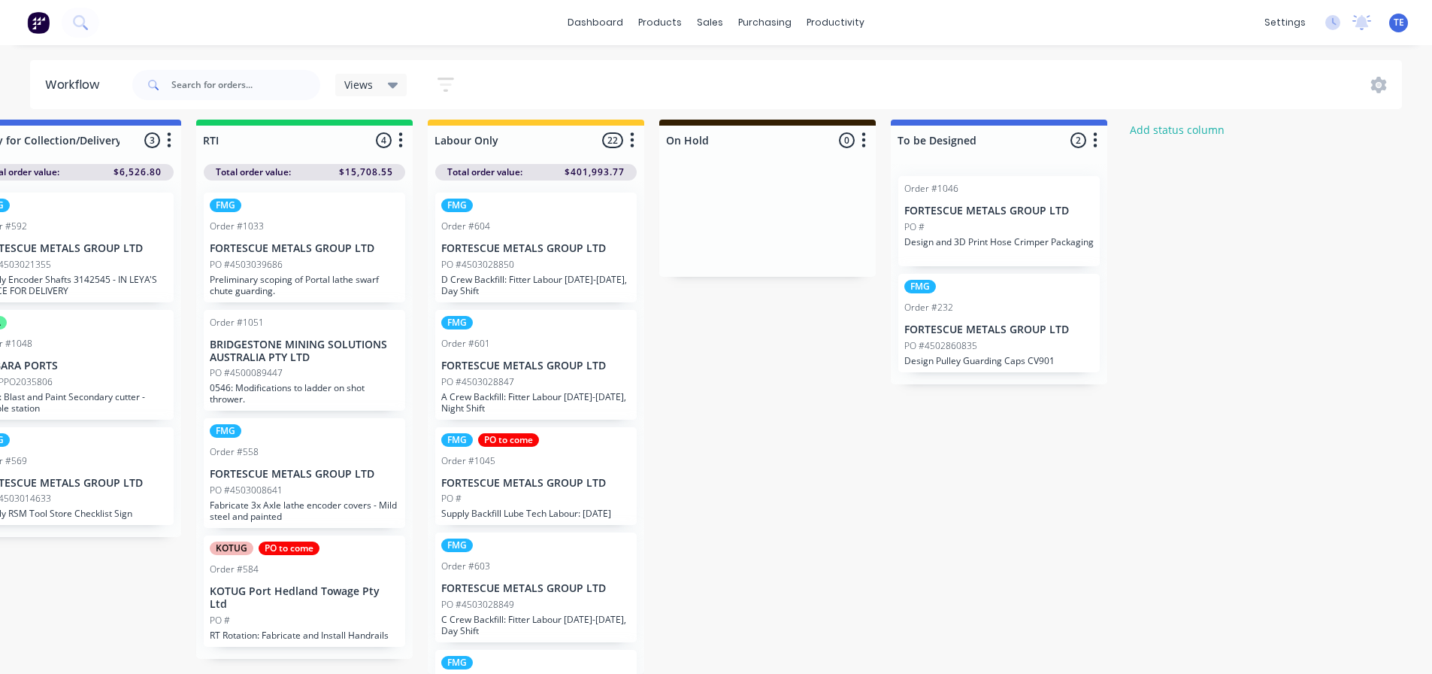
drag, startPoint x: 1019, startPoint y: 109, endPoint x: 1004, endPoint y: 114, distance: 15.7
click at [1004, 120] on div "To be Designed 2 Status colour #4169E1 hex #4169E1 Save Cancel Notifications Em…" at bounding box center [999, 137] width 217 height 35
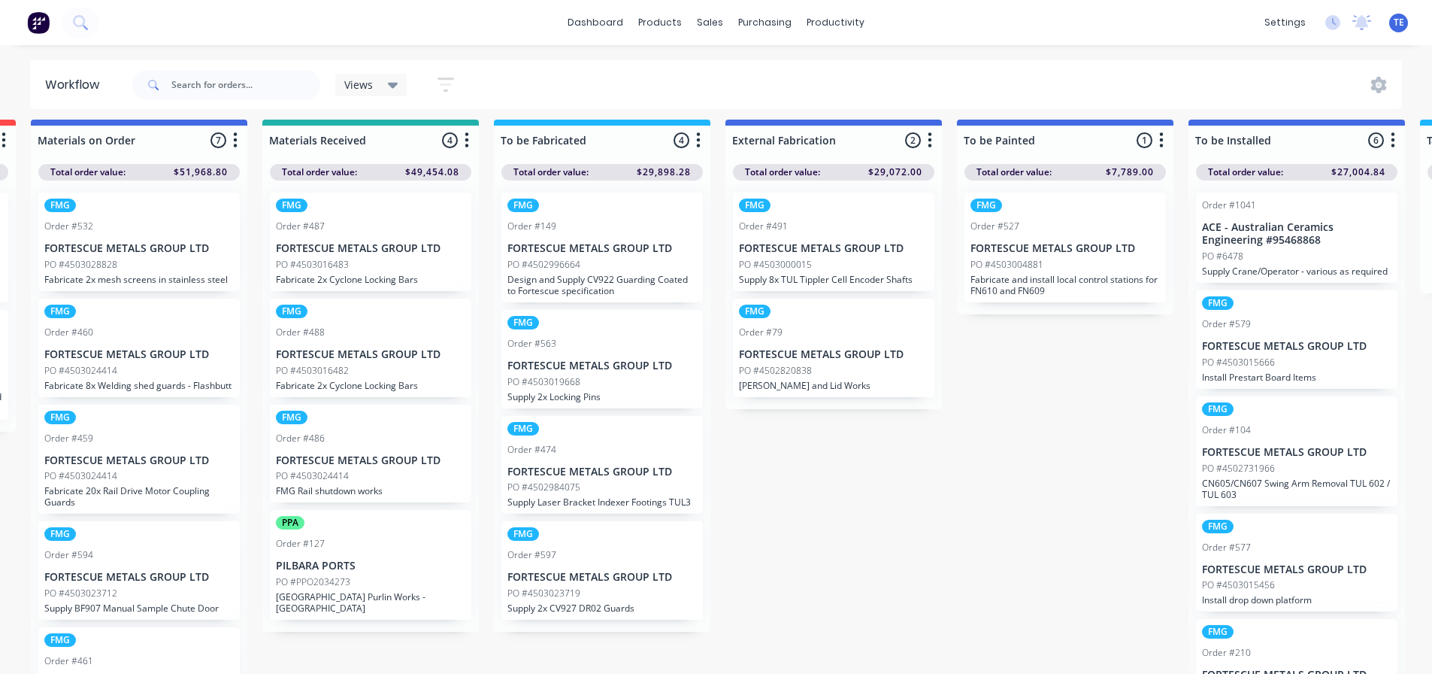
scroll to position [20, 690]
